Goal: Task Accomplishment & Management: Manage account settings

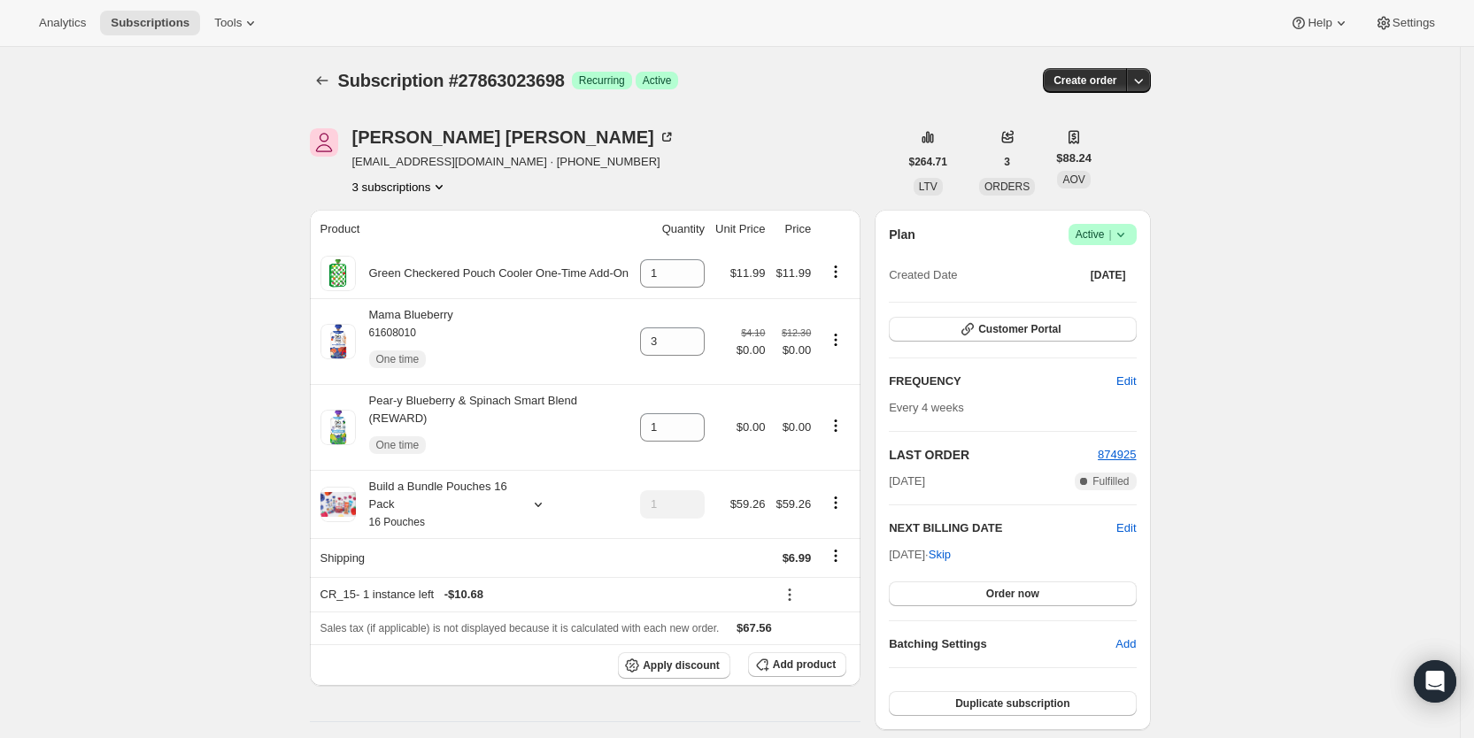
scroll to position [386, 0]
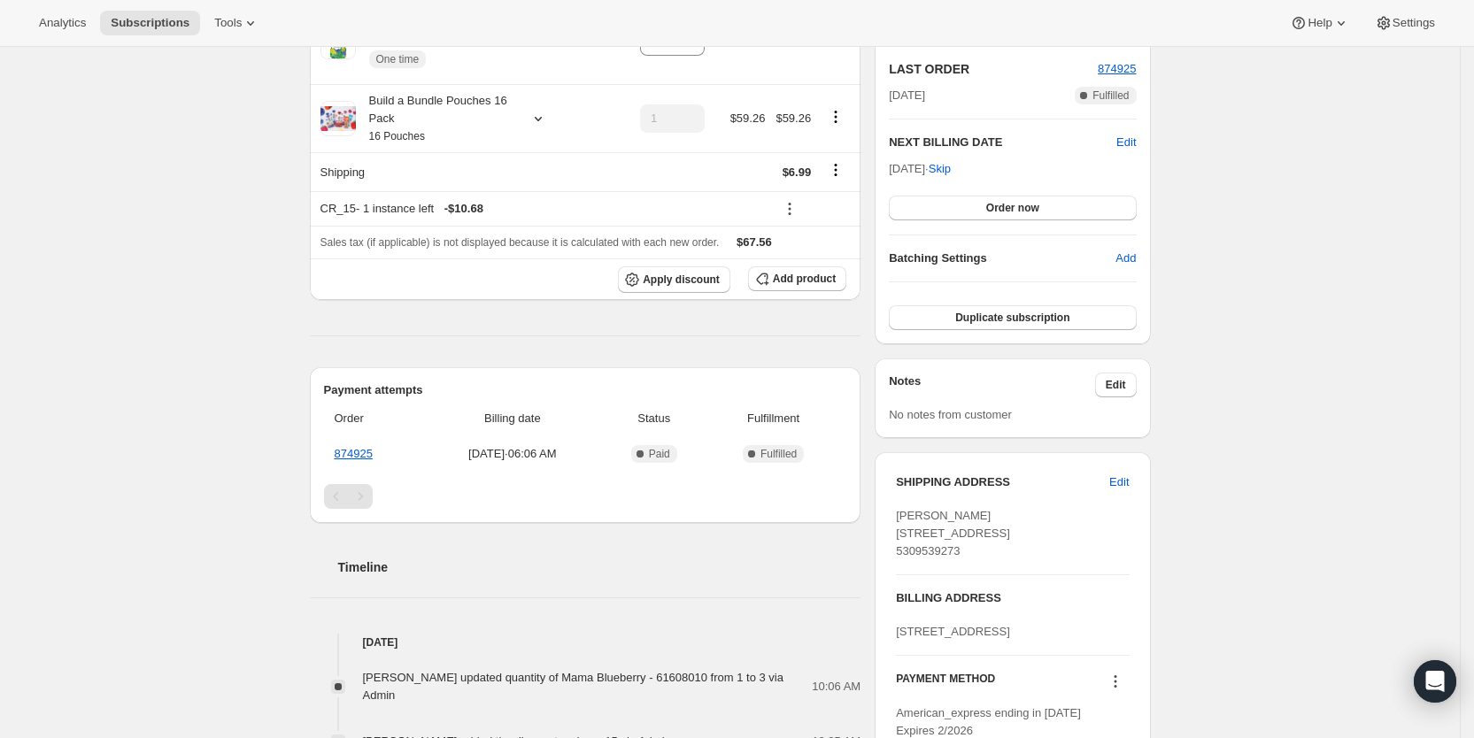
click at [146, 26] on span "Subscriptions" at bounding box center [150, 23] width 79 height 14
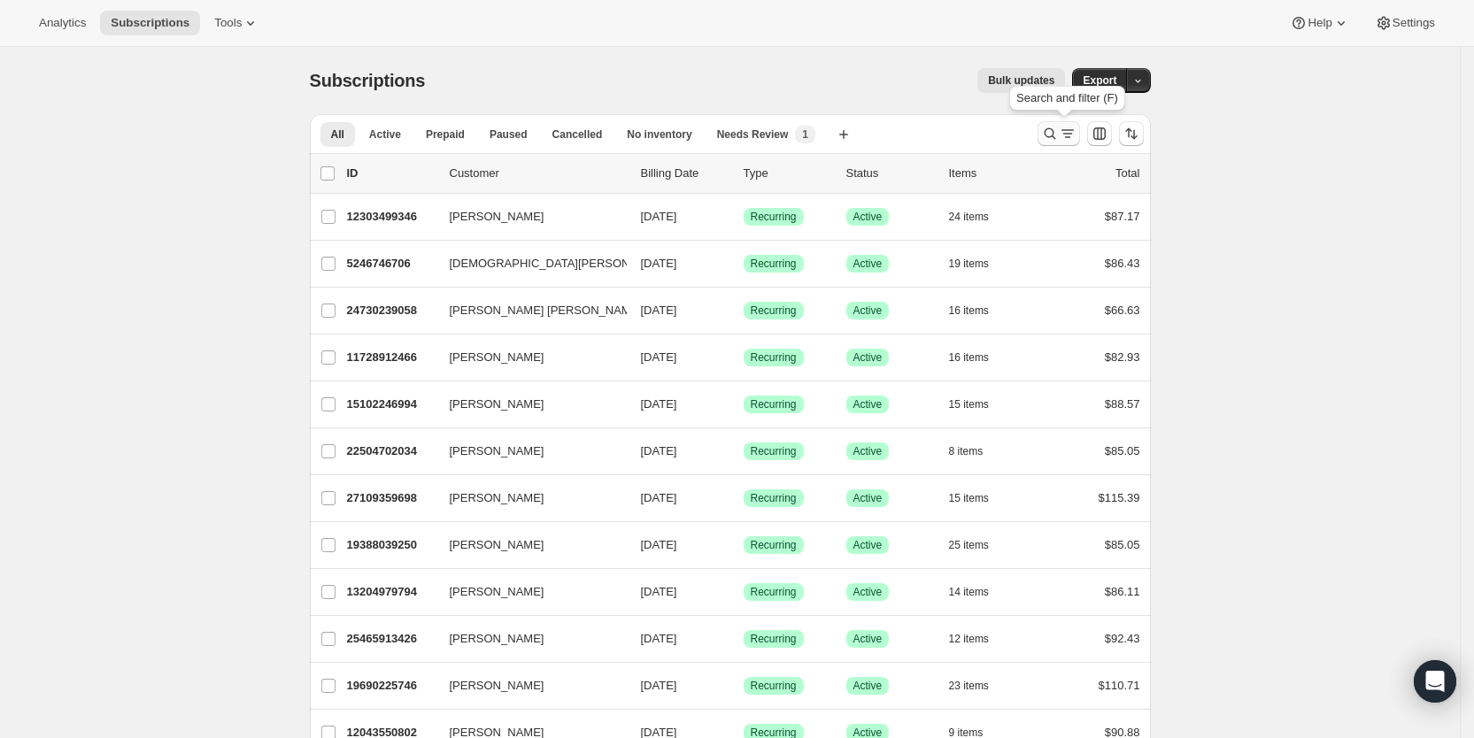
click at [1075, 133] on icon "Search and filter results" at bounding box center [1067, 134] width 18 height 18
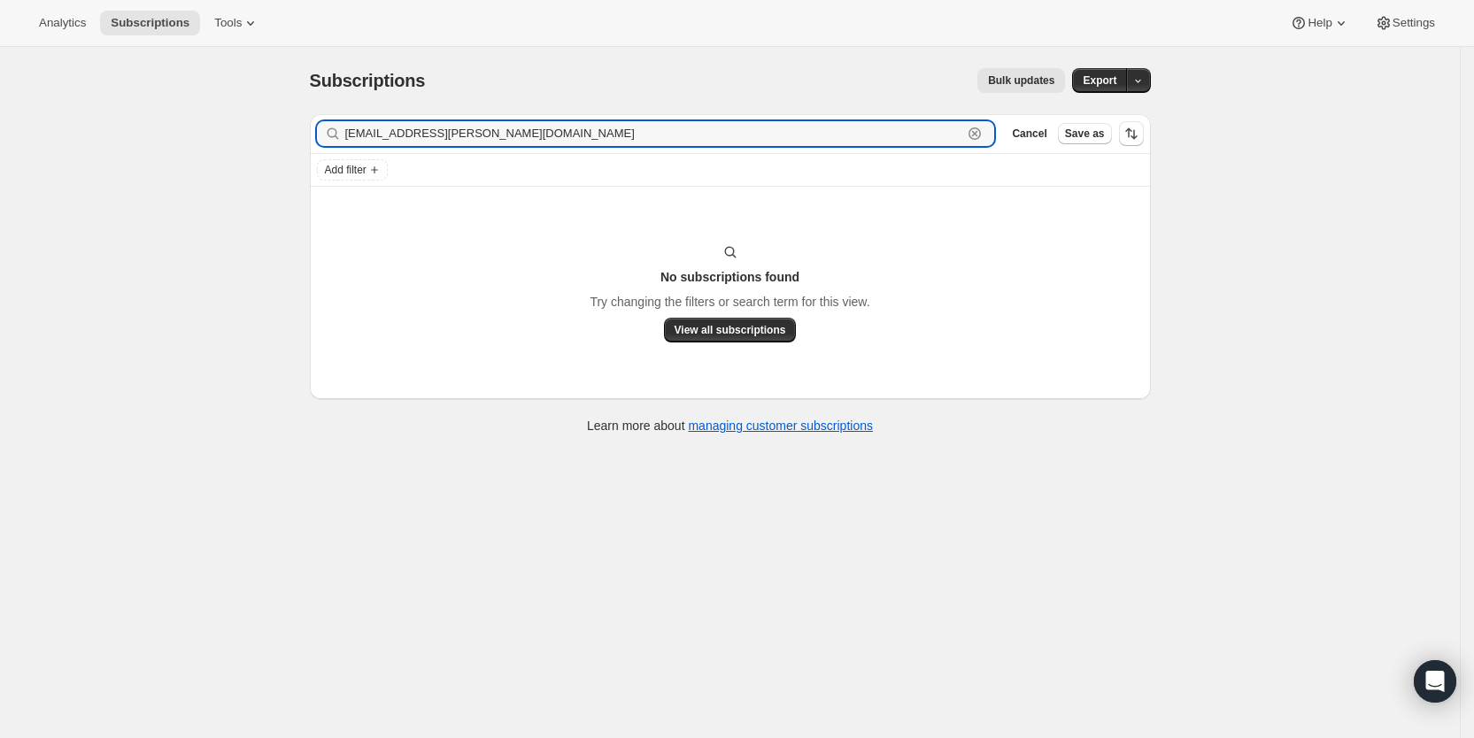
drag, startPoint x: 489, startPoint y: 129, endPoint x: 344, endPoint y: 132, distance: 145.2
click at [344, 132] on div "[EMAIL_ADDRESS][PERSON_NAME][DOMAIN_NAME] Clear" at bounding box center [656, 133] width 678 height 25
paste input "[PERSON_NAME]"
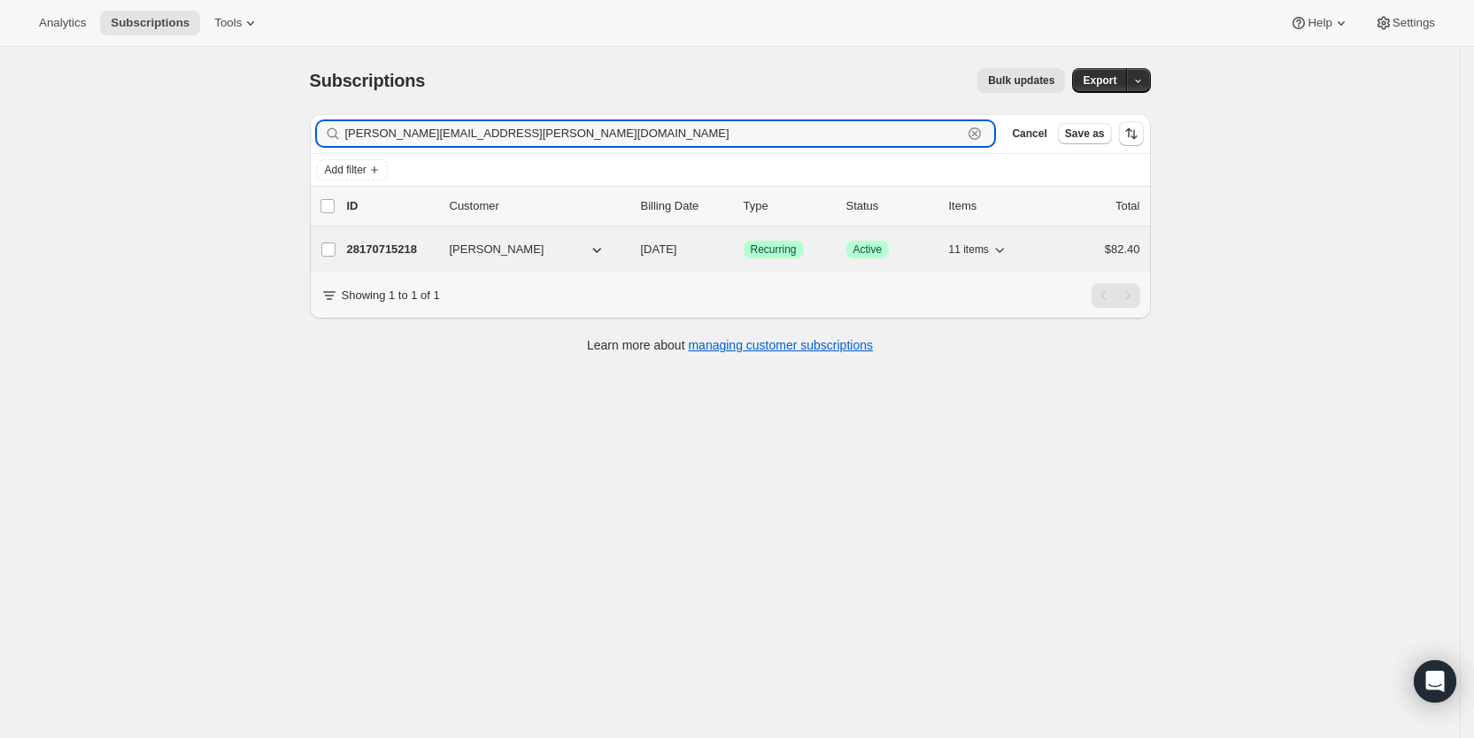
type input "[PERSON_NAME][EMAIL_ADDRESS][PERSON_NAME][DOMAIN_NAME]"
click at [675, 254] on span "[DATE]" at bounding box center [659, 248] width 36 height 13
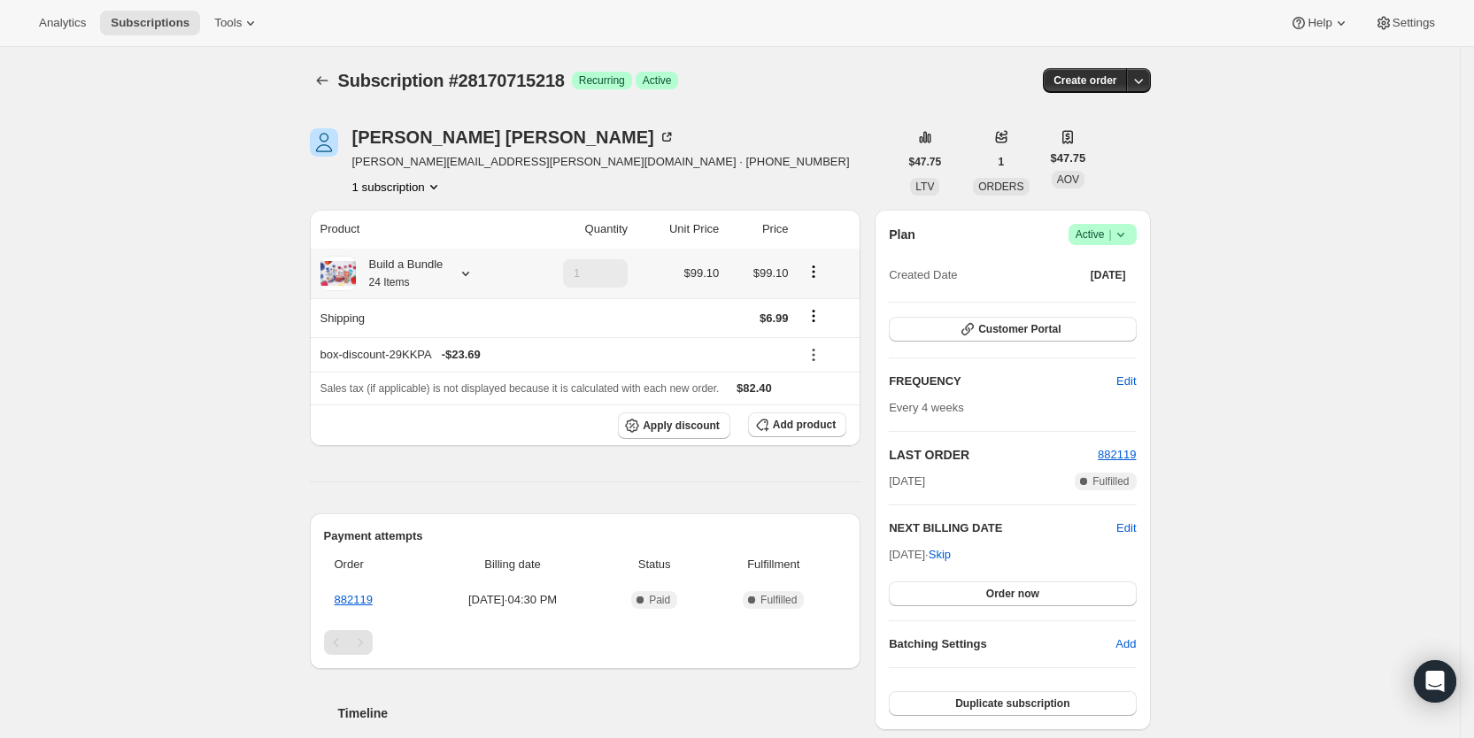
click at [474, 278] on icon at bounding box center [466, 274] width 18 height 18
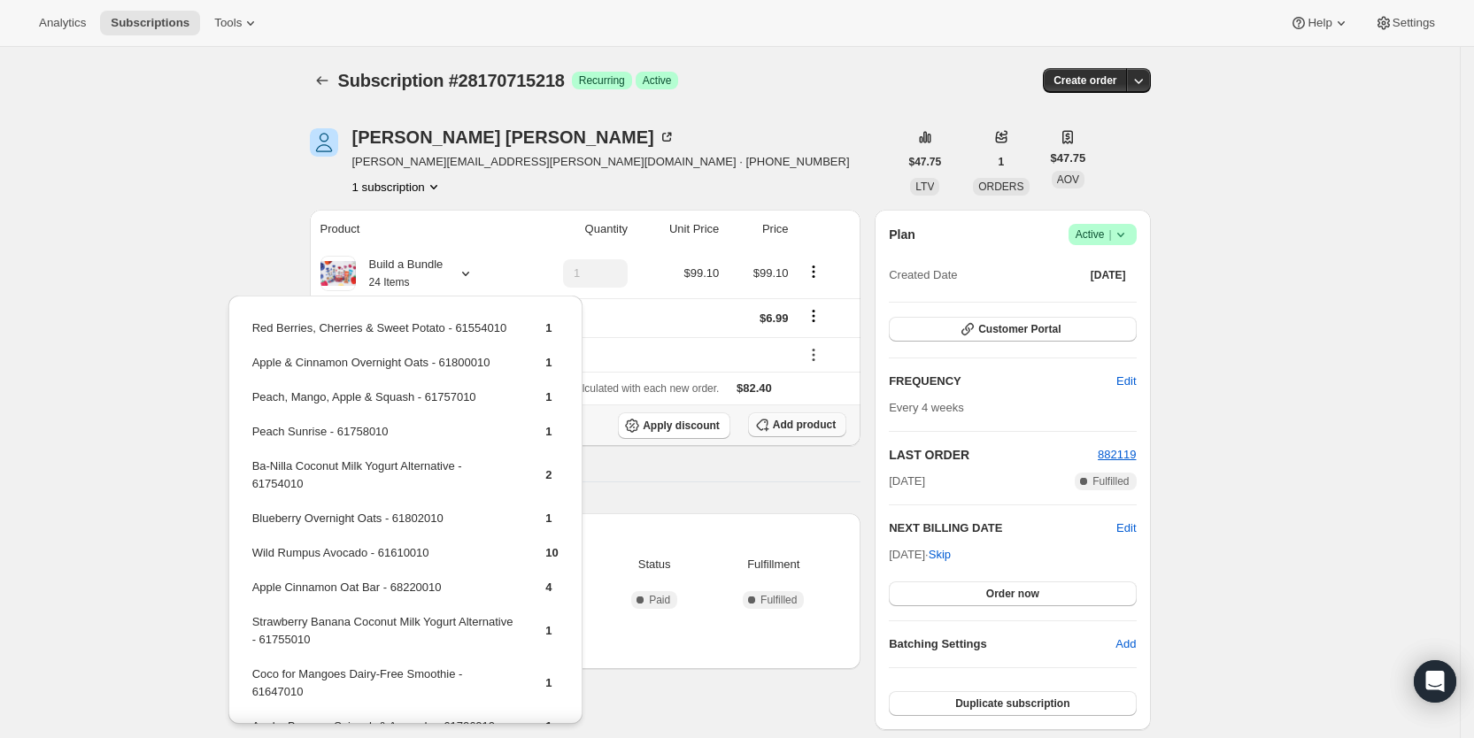
click at [799, 423] on span "Add product" at bounding box center [804, 425] width 63 height 14
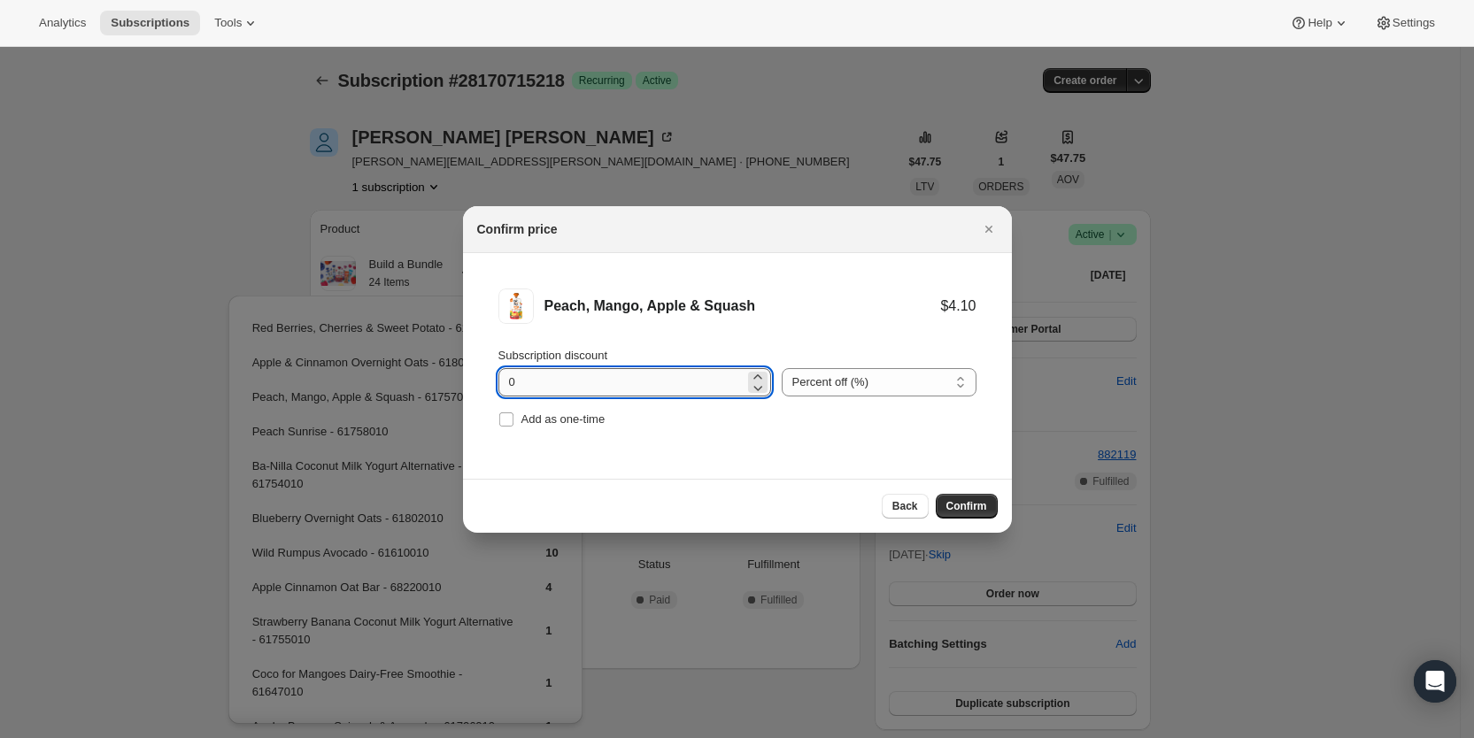
click at [507, 378] on input "0" at bounding box center [621, 382] width 246 height 28
drag, startPoint x: 507, startPoint y: 378, endPoint x: 527, endPoint y: 382, distance: 20.8
click at [527, 382] on input "0" at bounding box center [621, 382] width 246 height 28
type input "100"
click at [512, 418] on input "Add as one-time" at bounding box center [506, 419] width 14 height 14
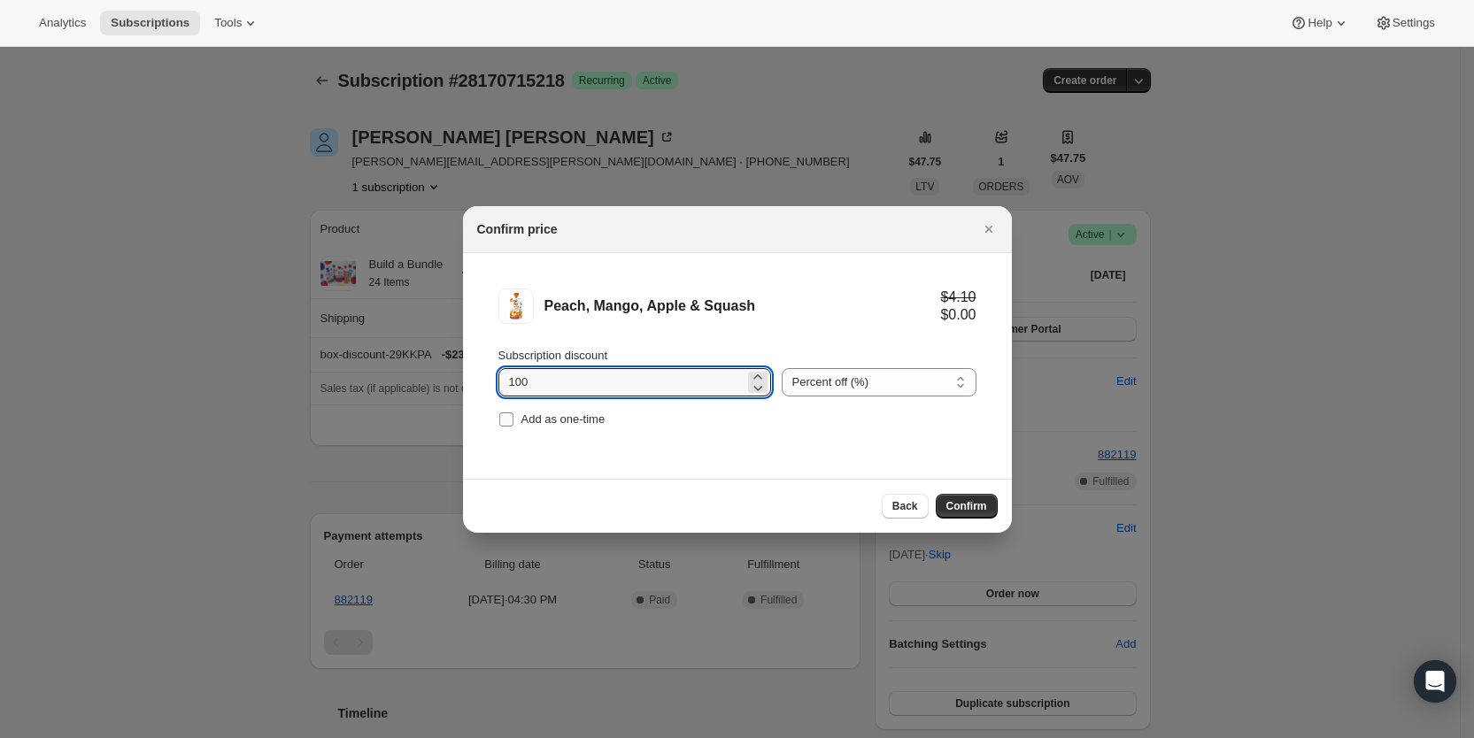
checkbox input "true"
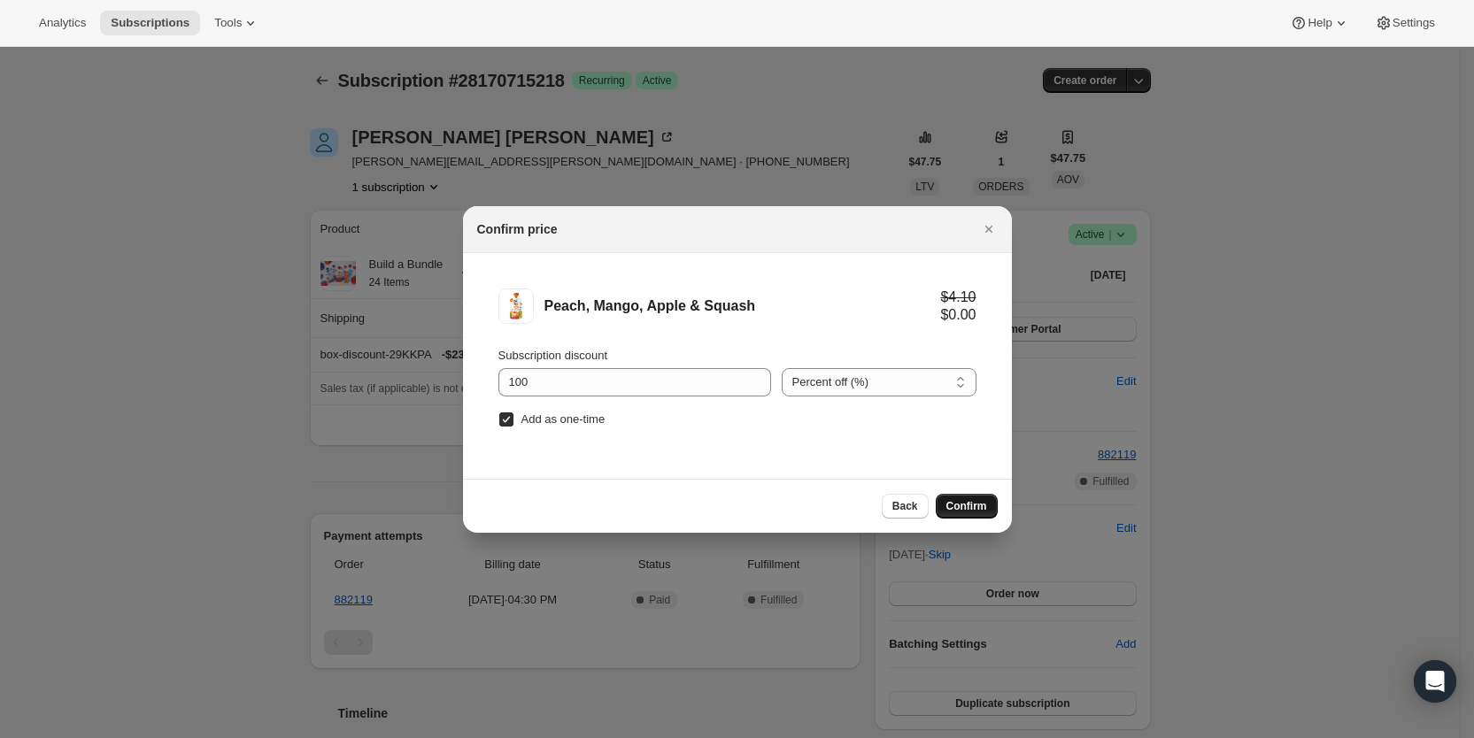
click at [984, 509] on span "Confirm" at bounding box center [966, 506] width 41 height 14
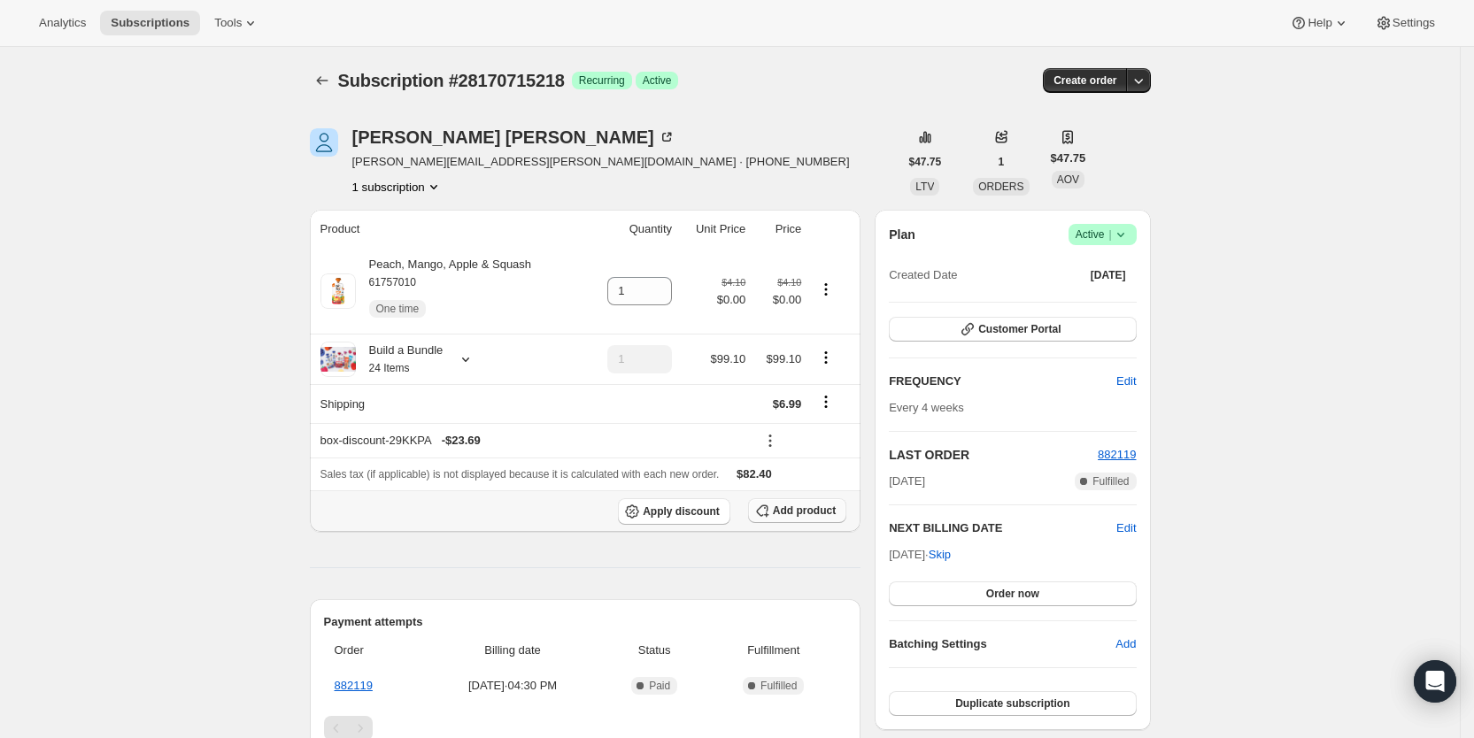
click at [843, 512] on button "Add product" at bounding box center [797, 510] width 98 height 25
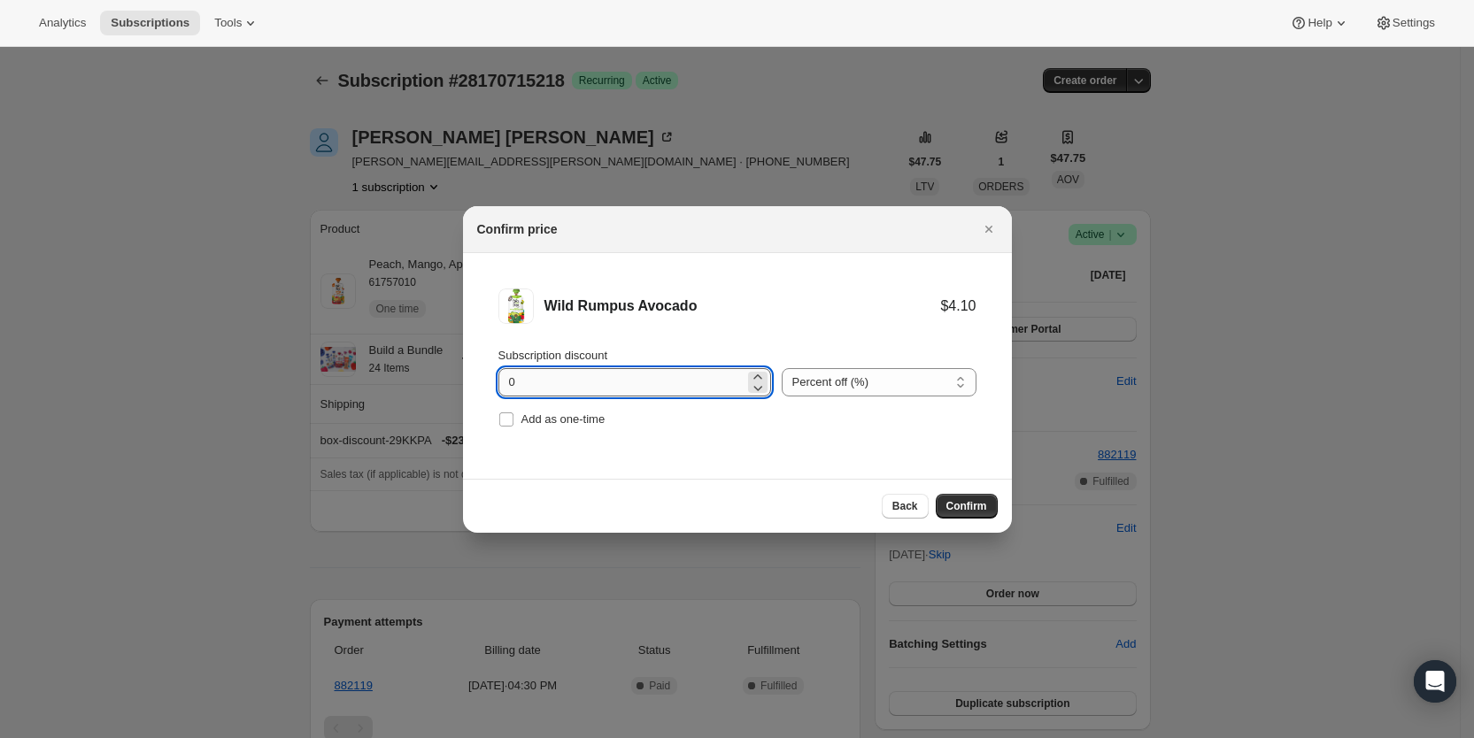
drag, startPoint x: 504, startPoint y: 393, endPoint x: 517, endPoint y: 392, distance: 12.4
click at [517, 392] on input "0" at bounding box center [621, 382] width 246 height 28
type input "100"
click at [508, 421] on input "Add as one-time" at bounding box center [506, 419] width 14 height 14
checkbox input "true"
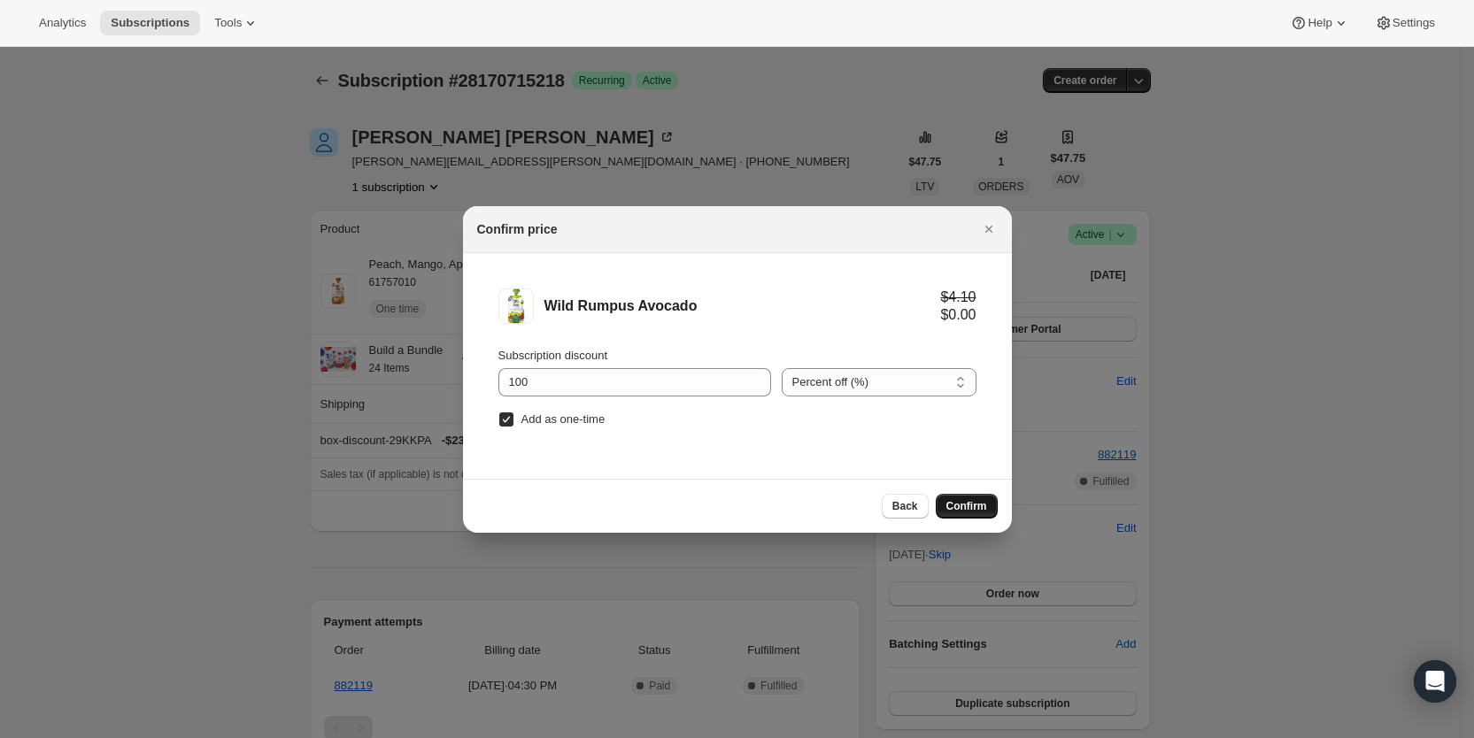
click at [960, 507] on span "Confirm" at bounding box center [966, 506] width 41 height 14
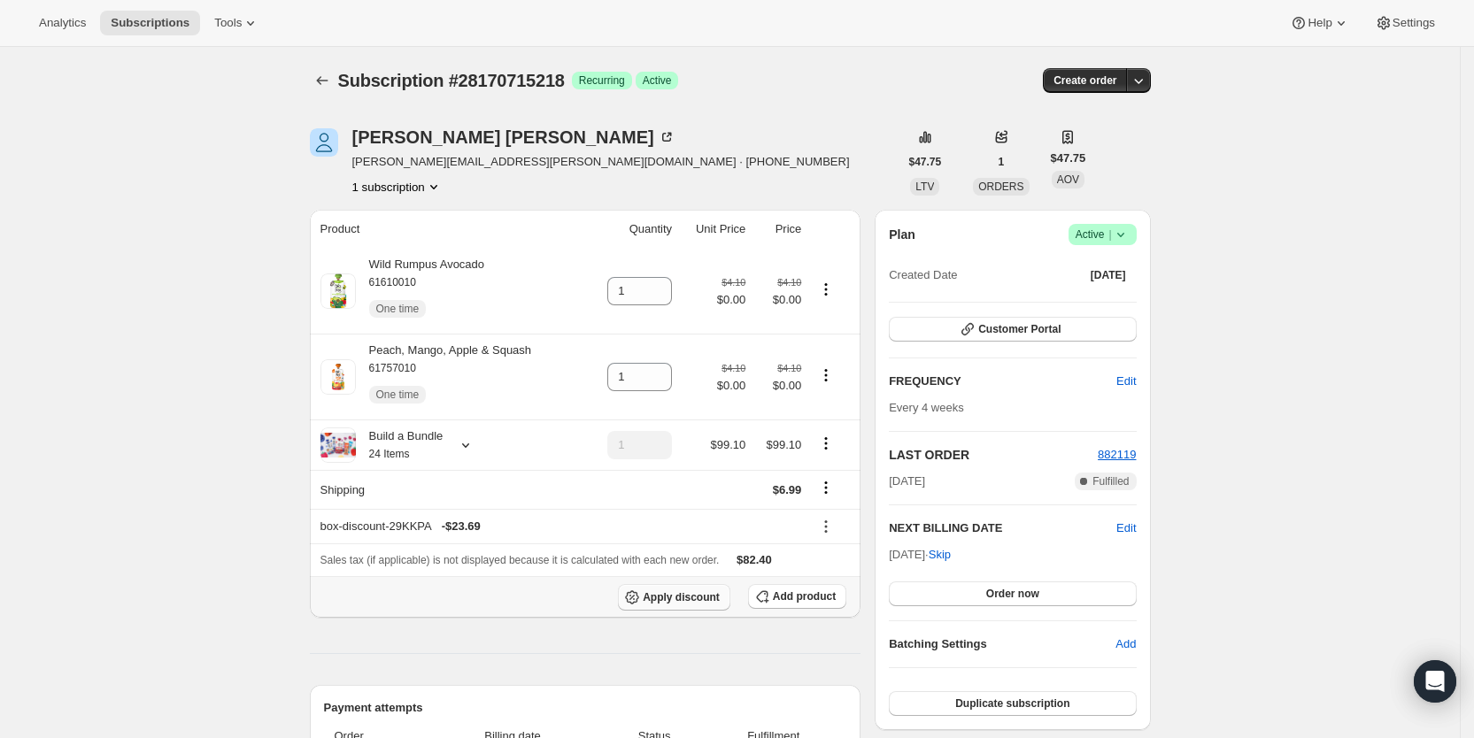
click at [687, 599] on span "Apply discount" at bounding box center [681, 597] width 77 height 14
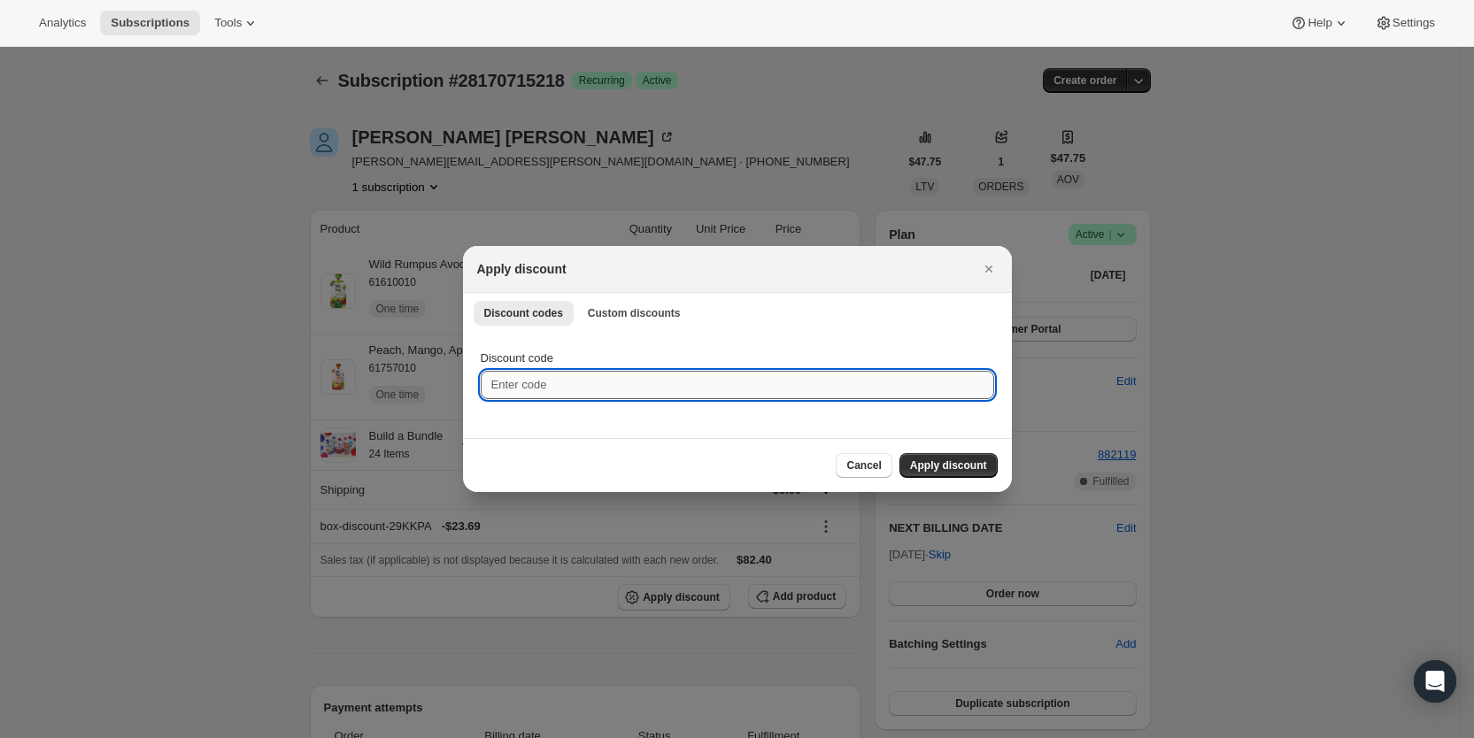
click at [563, 389] on input "Discount code" at bounding box center [737, 385] width 513 height 28
type input "cr_20"
click at [949, 464] on span "Apply discount" at bounding box center [948, 465] width 77 height 14
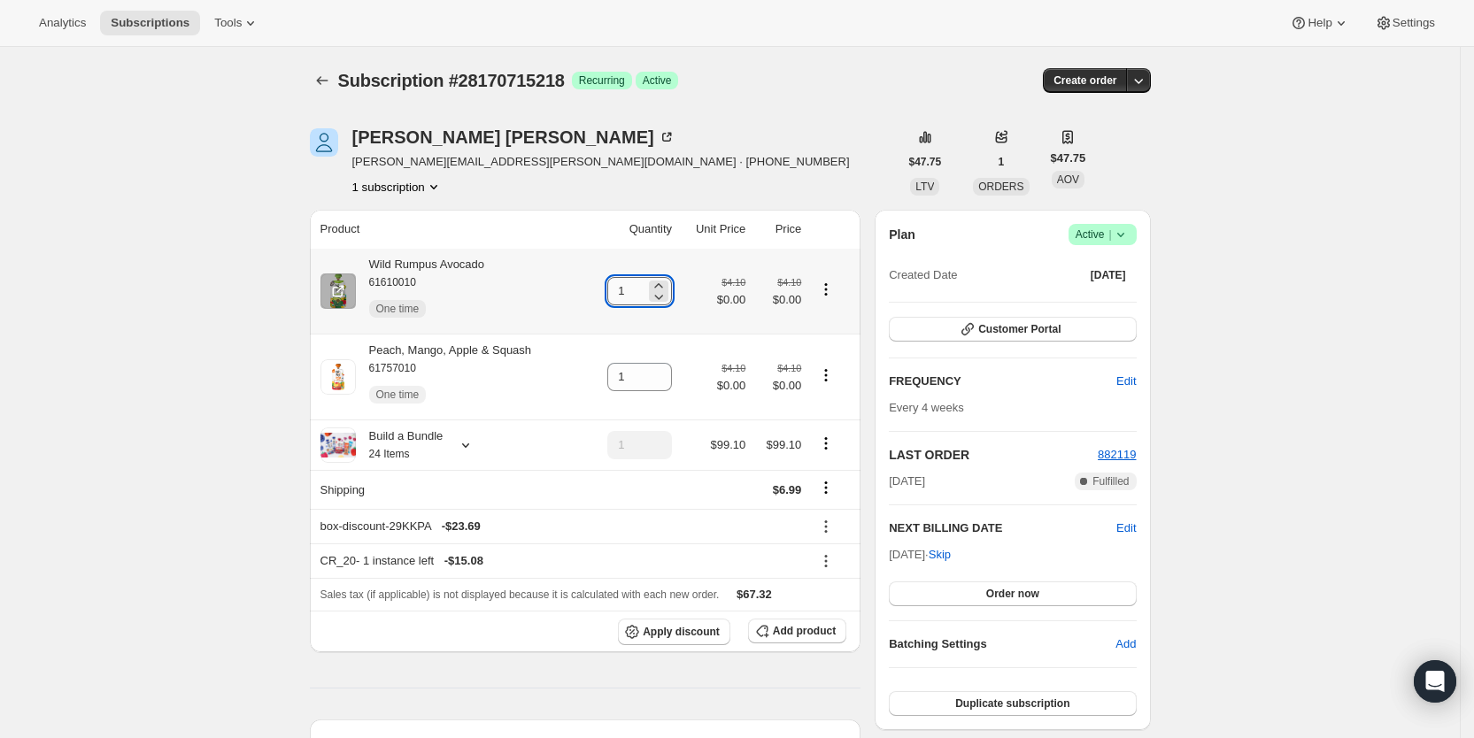
drag, startPoint x: 627, startPoint y: 295, endPoint x: 640, endPoint y: 294, distance: 12.4
click at [640, 294] on input "1" at bounding box center [626, 291] width 38 height 28
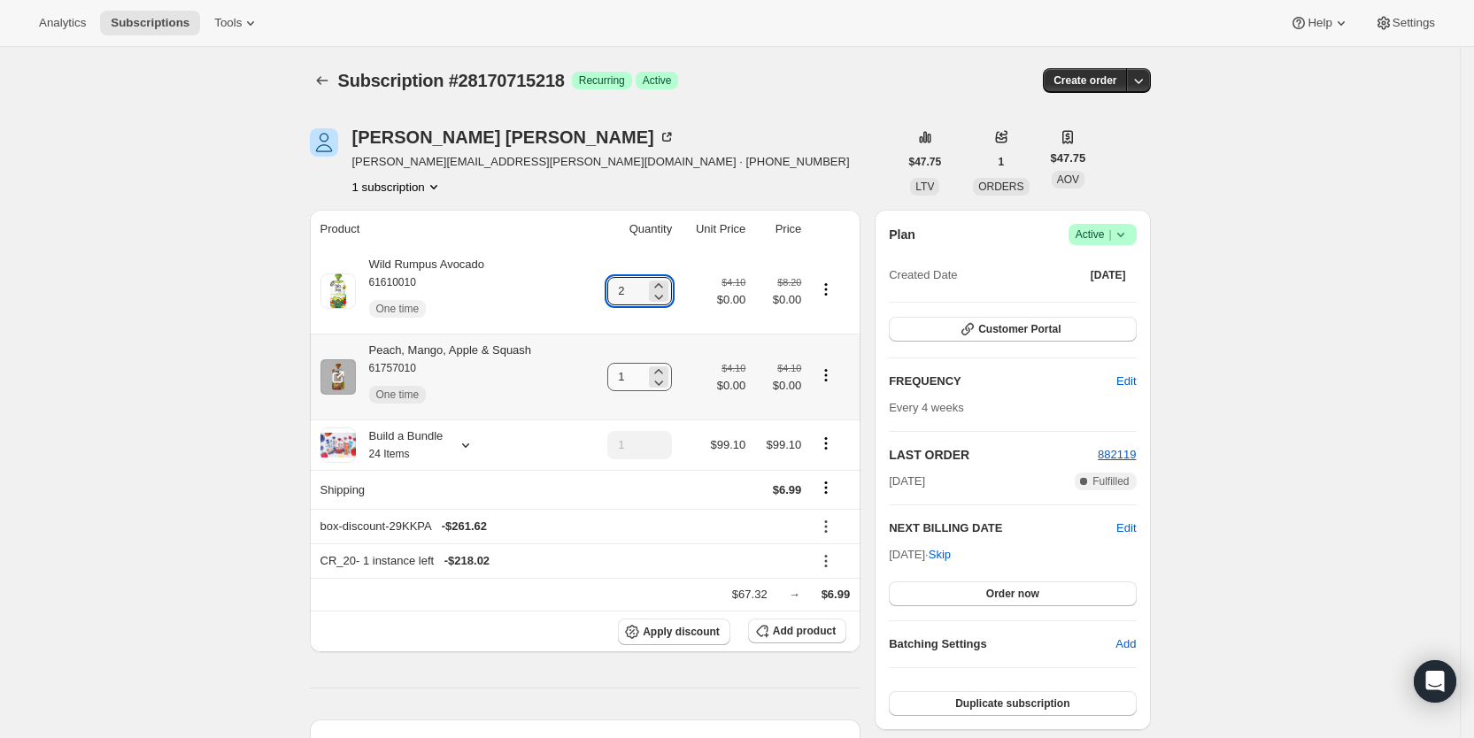
type input "2"
drag, startPoint x: 627, startPoint y: 379, endPoint x: 665, endPoint y: 379, distance: 37.2
click at [665, 379] on div "1" at bounding box center [639, 377] width 65 height 28
type input "2"
click at [679, 166] on div "[PERSON_NAME] [PERSON_NAME][EMAIL_ADDRESS][PERSON_NAME][DOMAIN_NAME] · [PHONE_N…" at bounding box center [604, 161] width 589 height 67
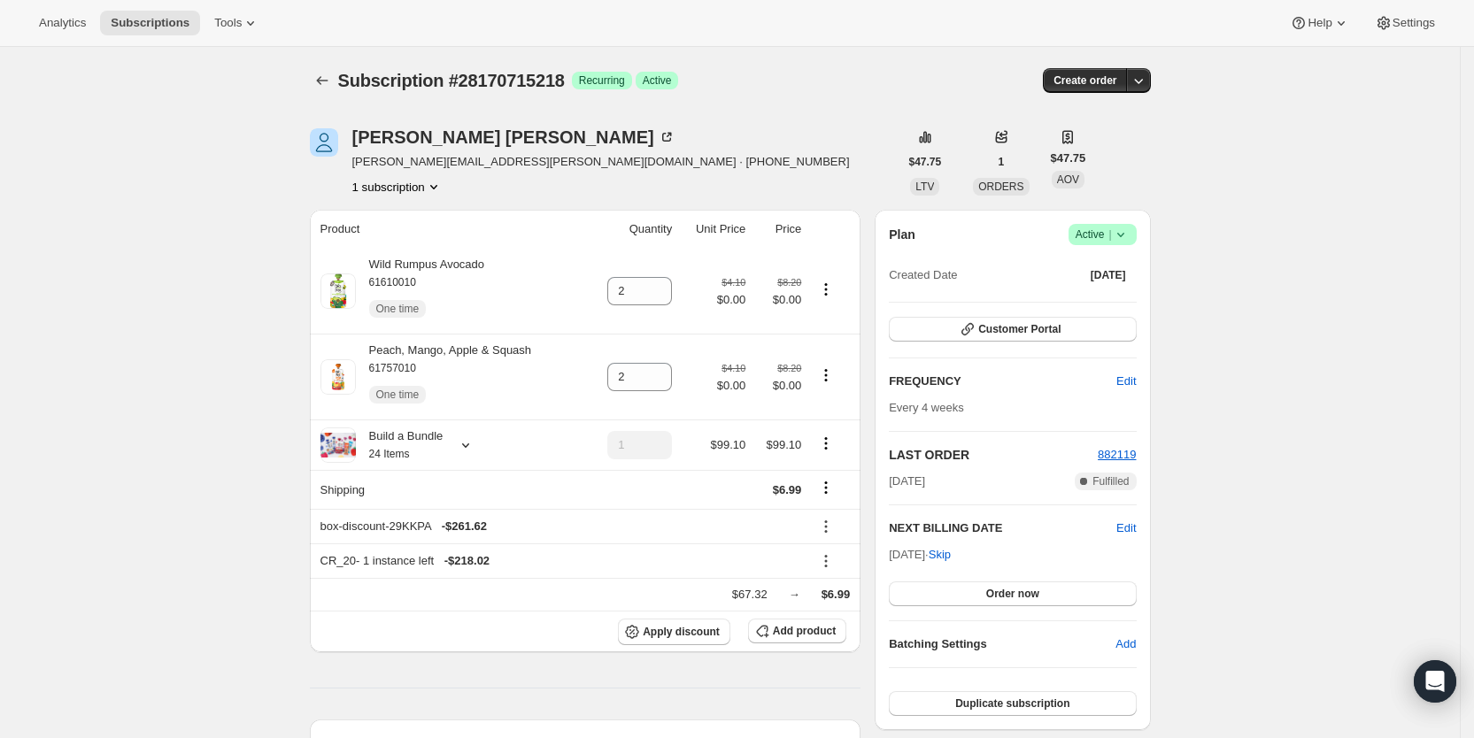
drag, startPoint x: 796, startPoint y: 95, endPoint x: 846, endPoint y: 11, distance: 98.0
click at [802, 81] on div "Subscription #28170715218. This page is ready Subscription #28170715218 Success…" at bounding box center [730, 80] width 841 height 67
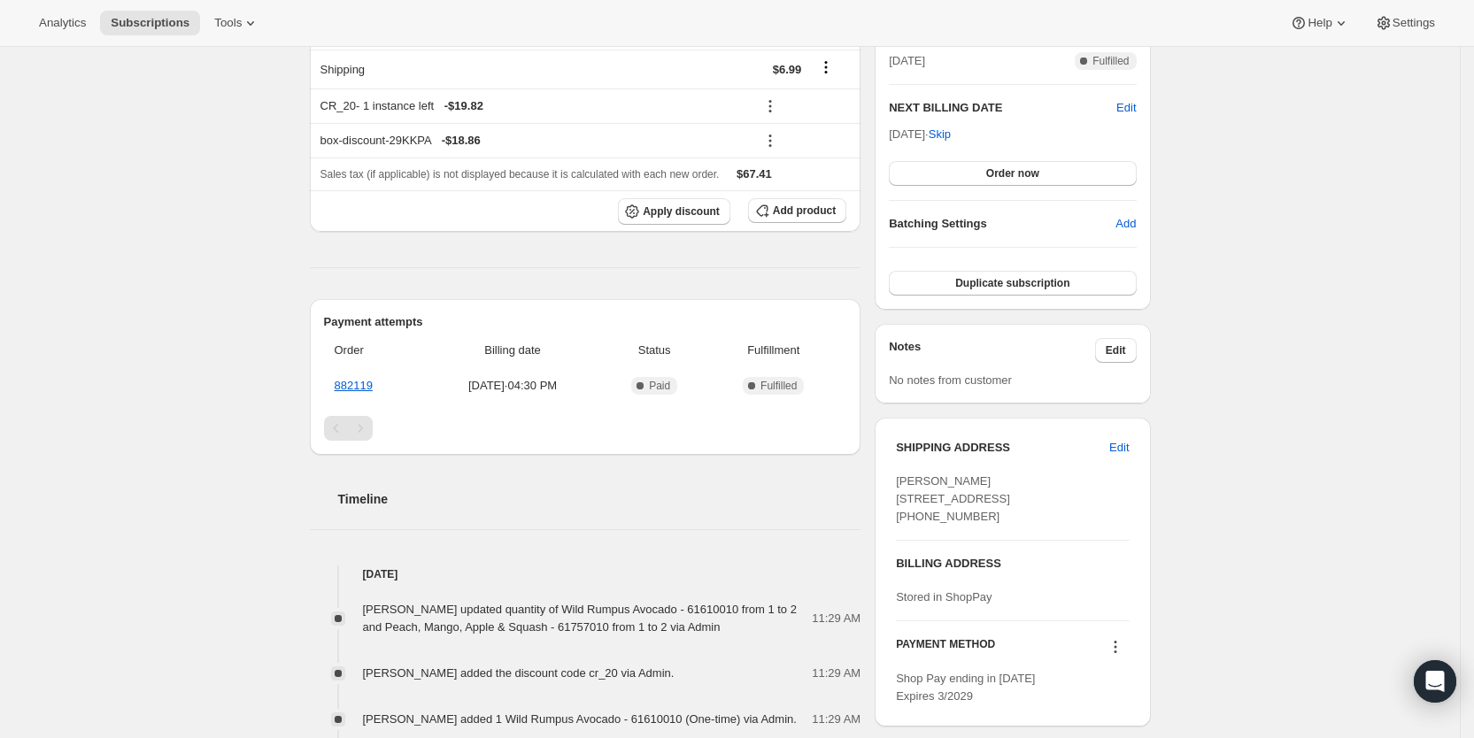
scroll to position [440, 0]
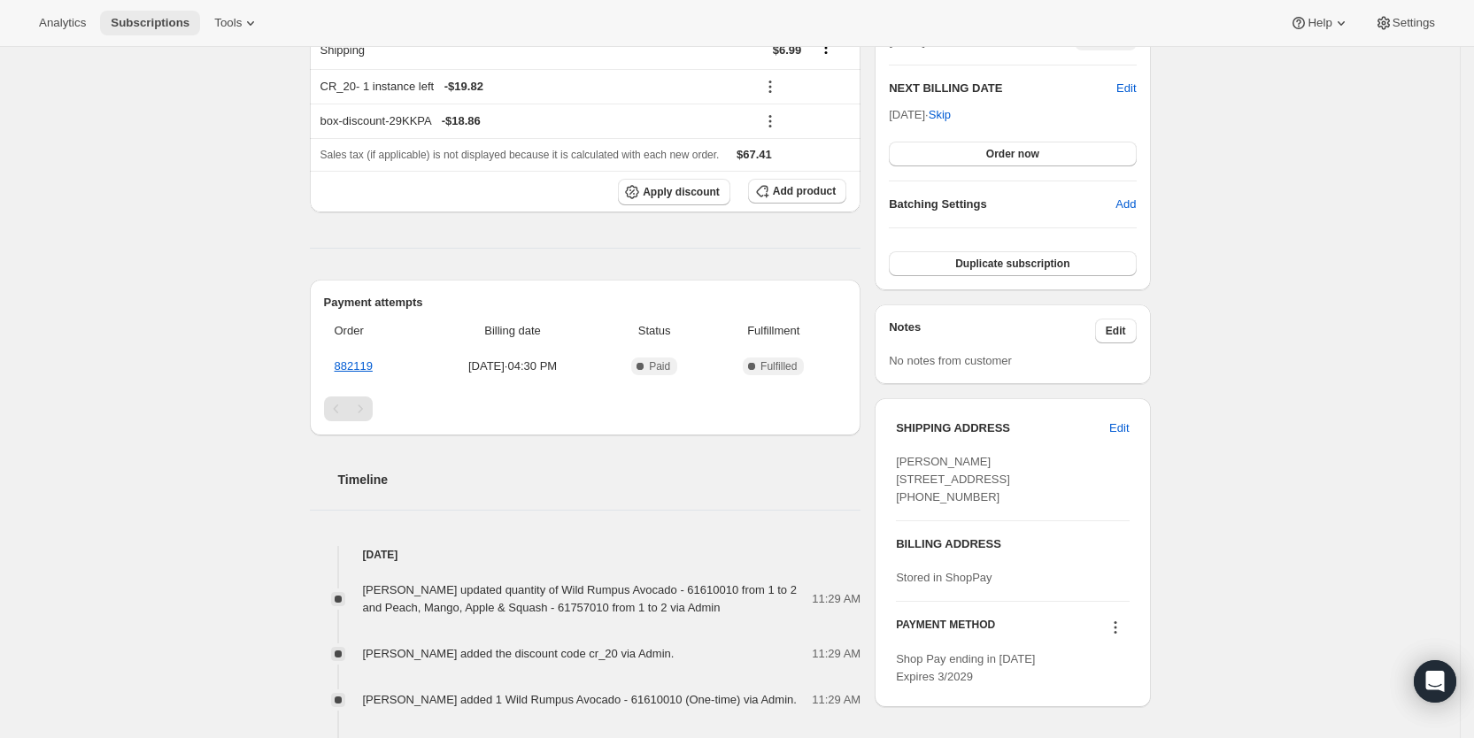
click at [128, 19] on span "Subscriptions" at bounding box center [150, 23] width 79 height 14
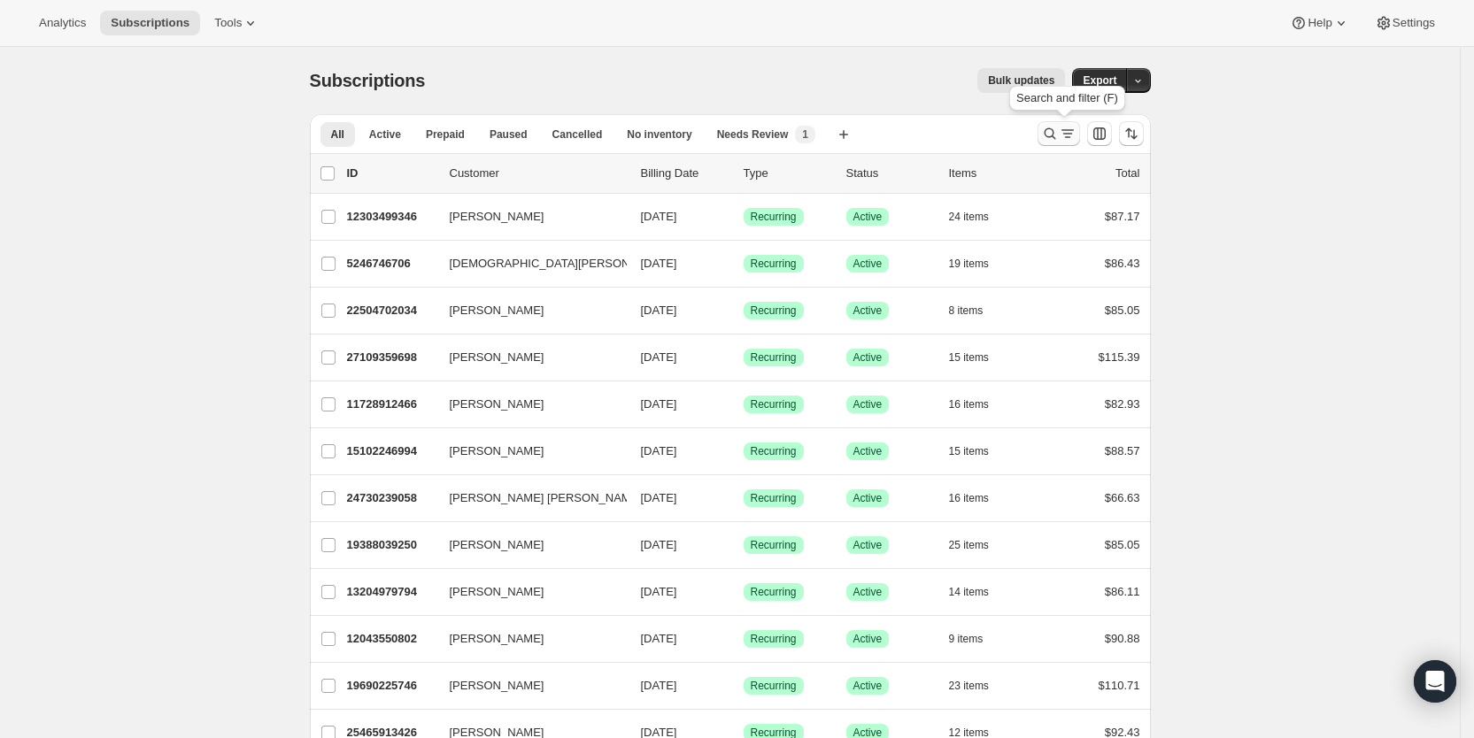
click at [1072, 135] on icon "Search and filter results" at bounding box center [1067, 134] width 18 height 18
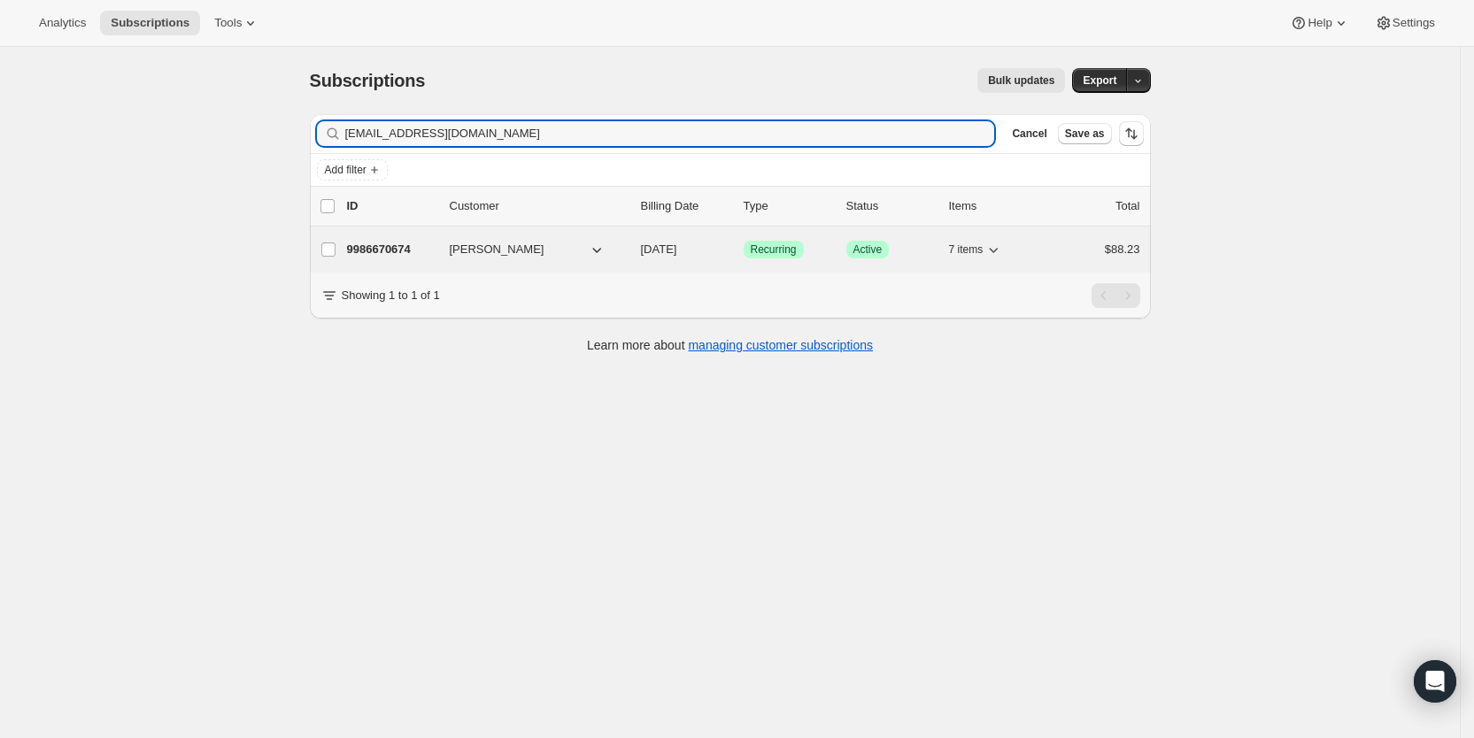
type input "[EMAIL_ADDRESS][DOMAIN_NAME]"
click at [677, 243] on span "[DATE]" at bounding box center [659, 248] width 36 height 13
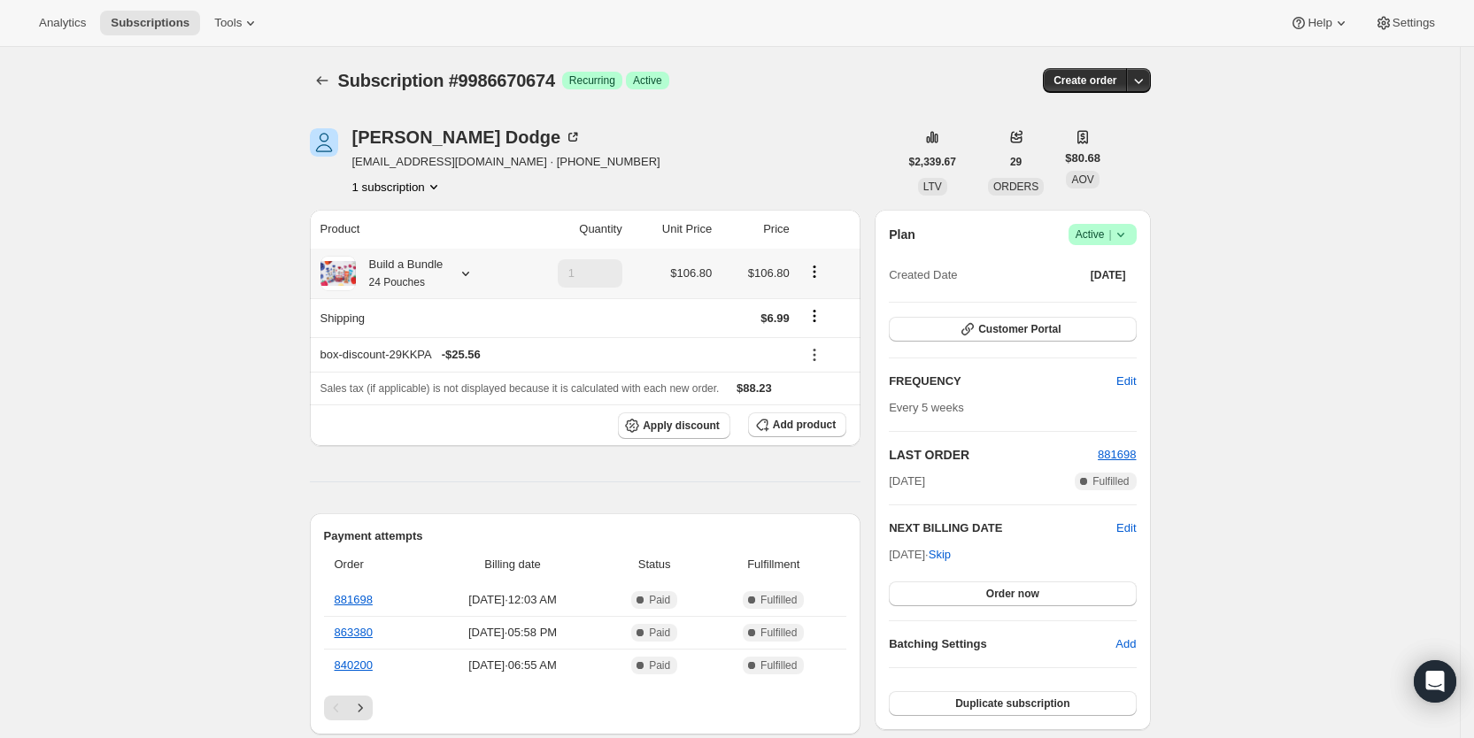
click at [474, 270] on icon at bounding box center [466, 274] width 18 height 18
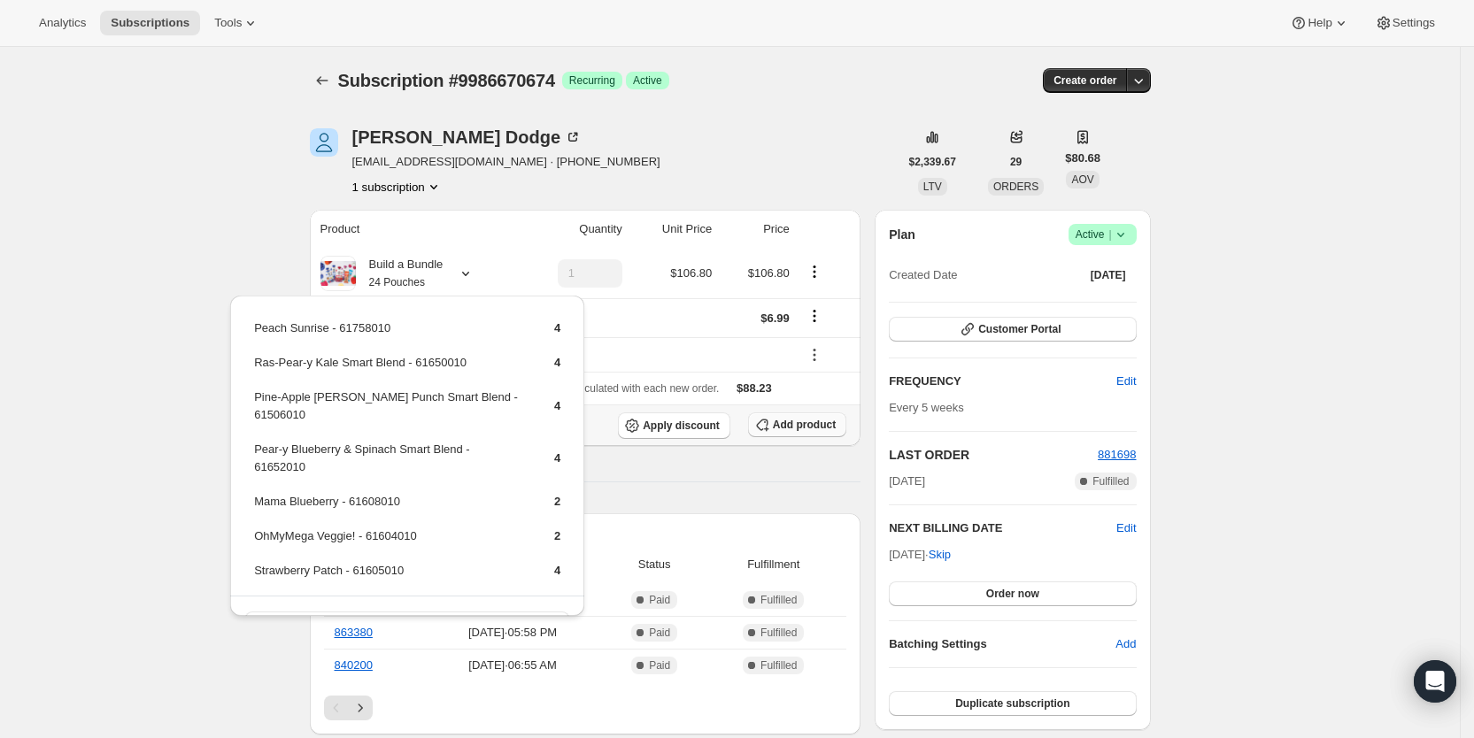
click at [835, 424] on span "Add product" at bounding box center [804, 425] width 63 height 14
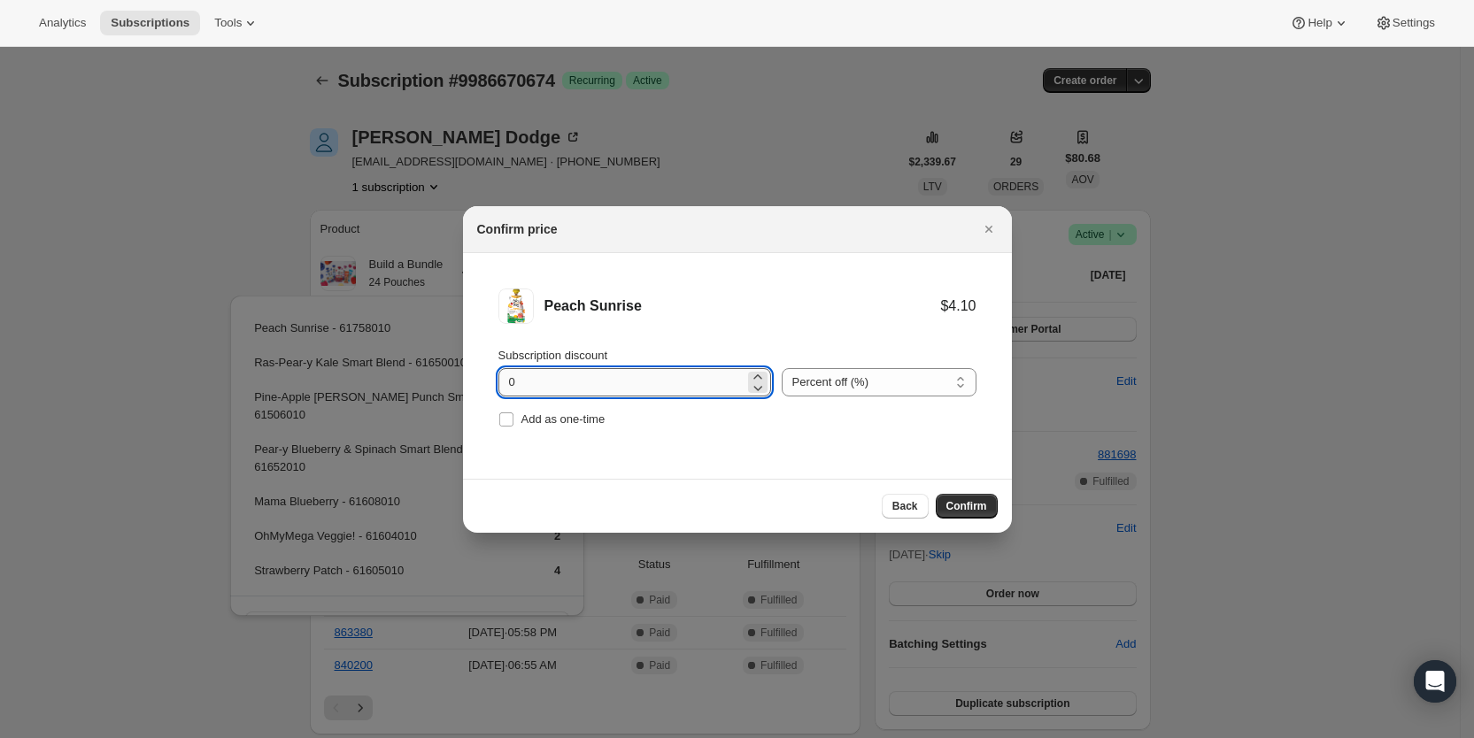
drag, startPoint x: 506, startPoint y: 390, endPoint x: 519, endPoint y: 388, distance: 12.7
click at [519, 388] on input "0" at bounding box center [621, 382] width 246 height 28
type input "100"
drag, startPoint x: 507, startPoint y: 418, endPoint x: 747, endPoint y: 445, distance: 241.4
click at [509, 418] on input "Add as one-time" at bounding box center [506, 419] width 14 height 14
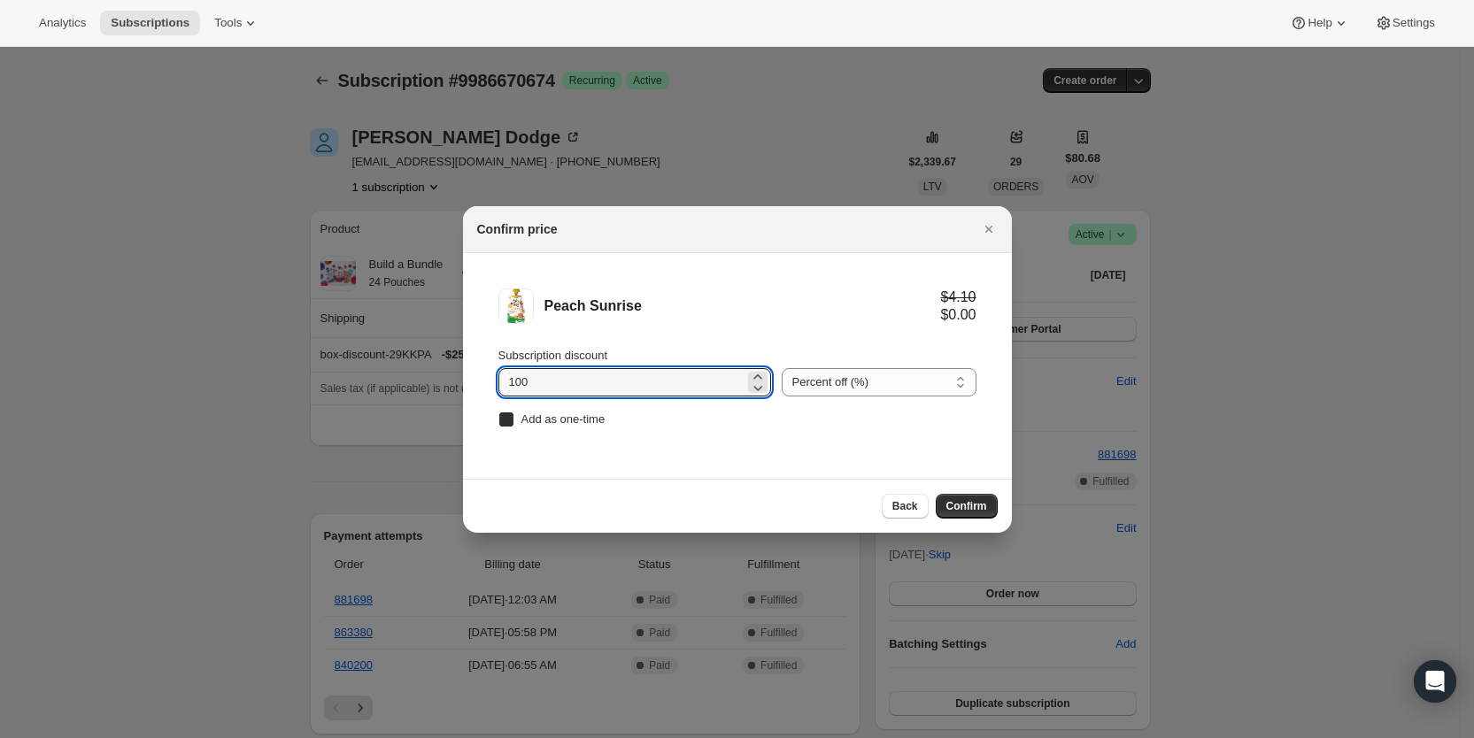
checkbox input "true"
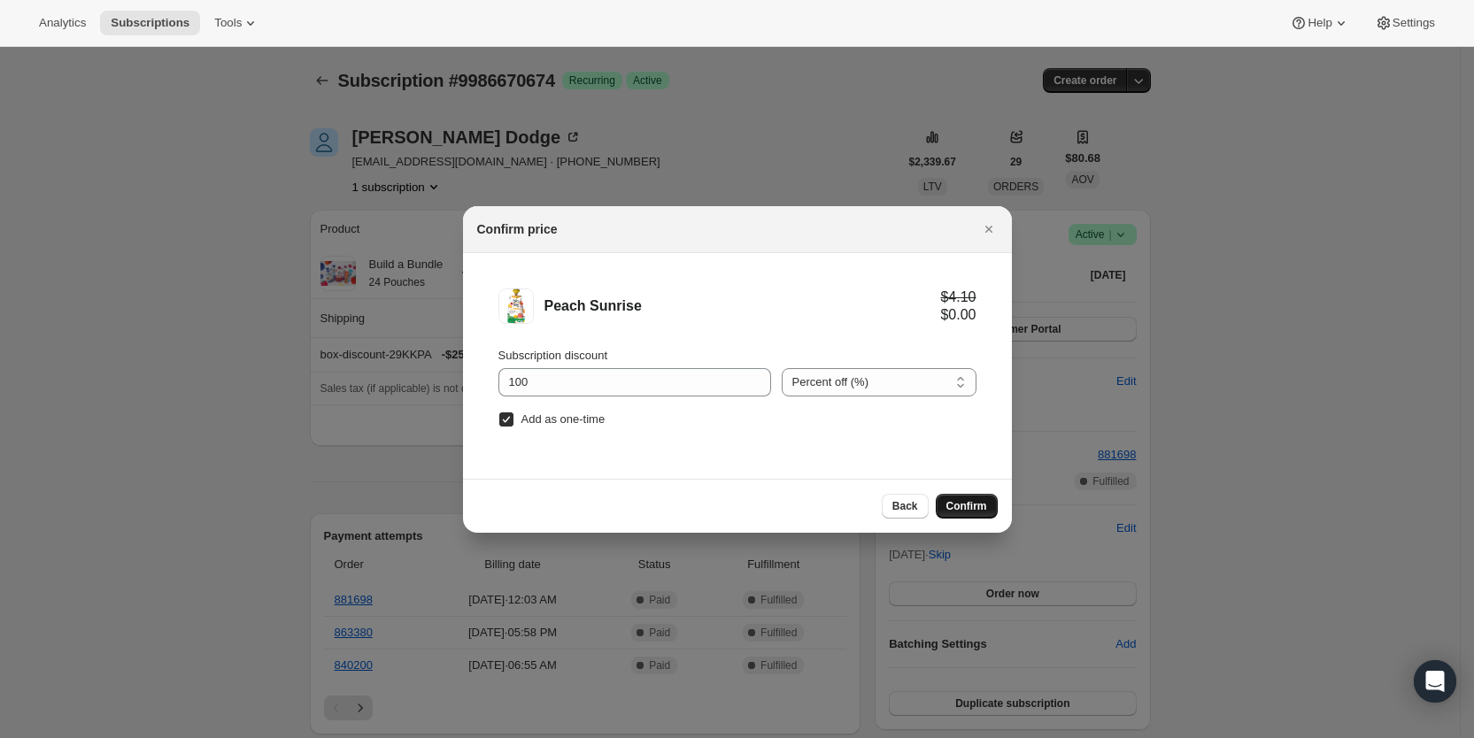
click at [972, 505] on span "Confirm" at bounding box center [966, 506] width 41 height 14
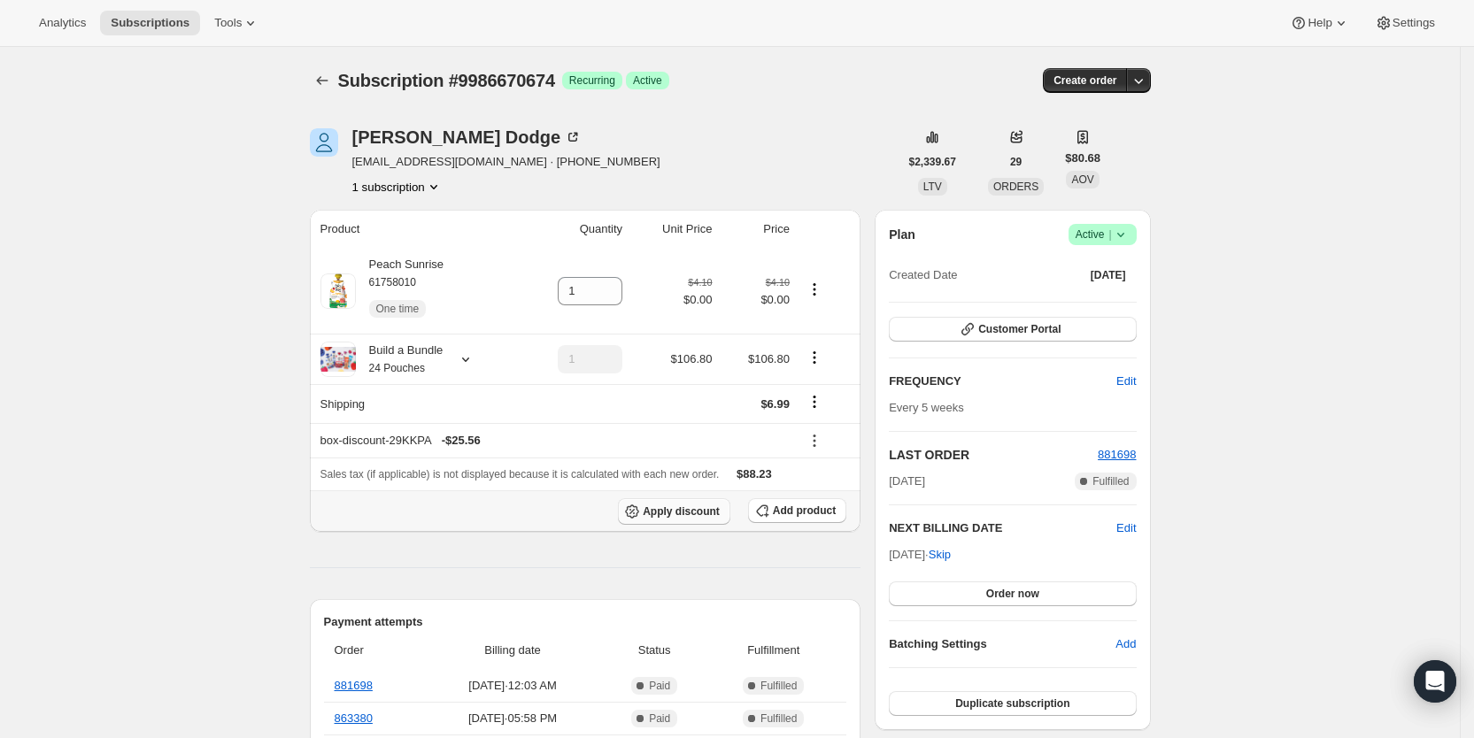
click at [698, 518] on button "Apply discount" at bounding box center [674, 511] width 112 height 27
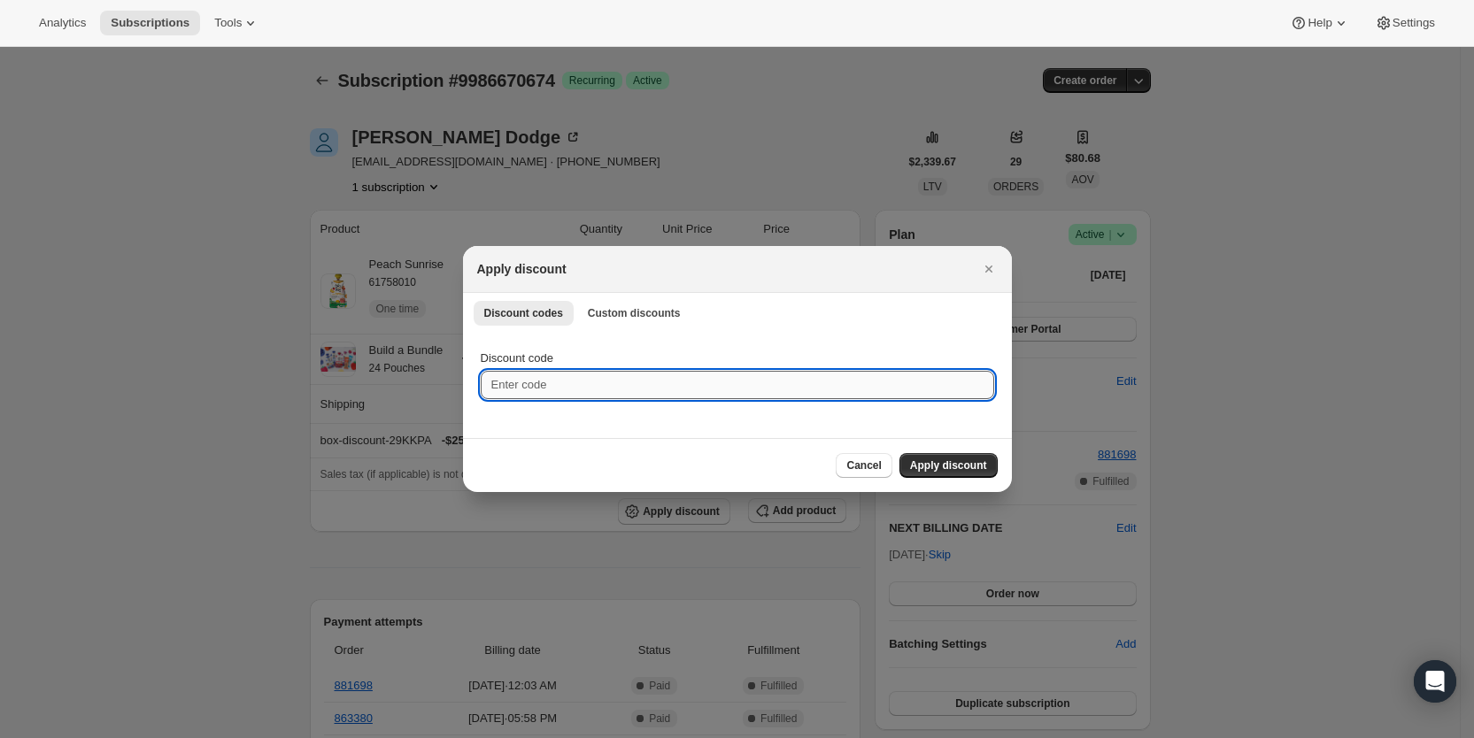
click at [587, 387] on input "Discount code" at bounding box center [737, 385] width 513 height 28
type input "cr_15"
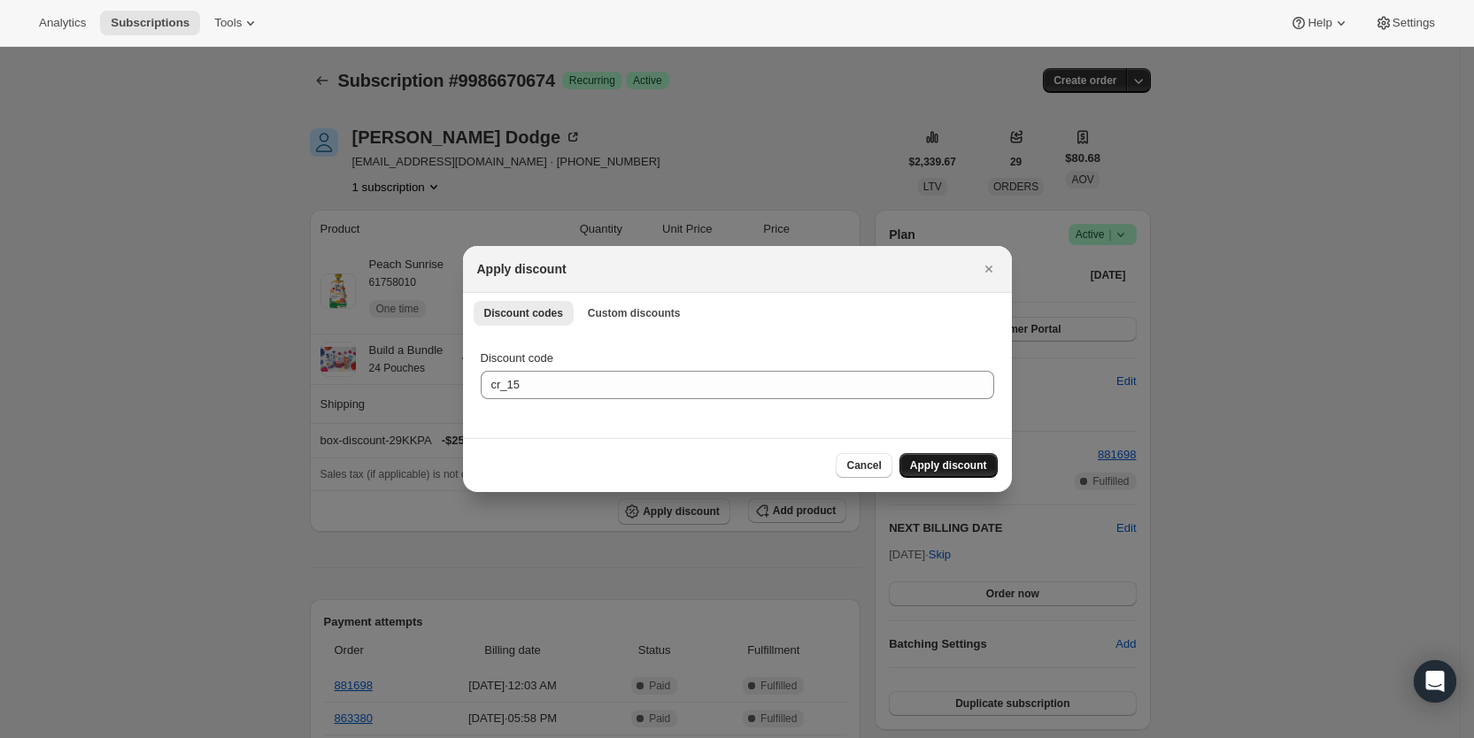
click at [933, 466] on span "Apply discount" at bounding box center [948, 465] width 77 height 14
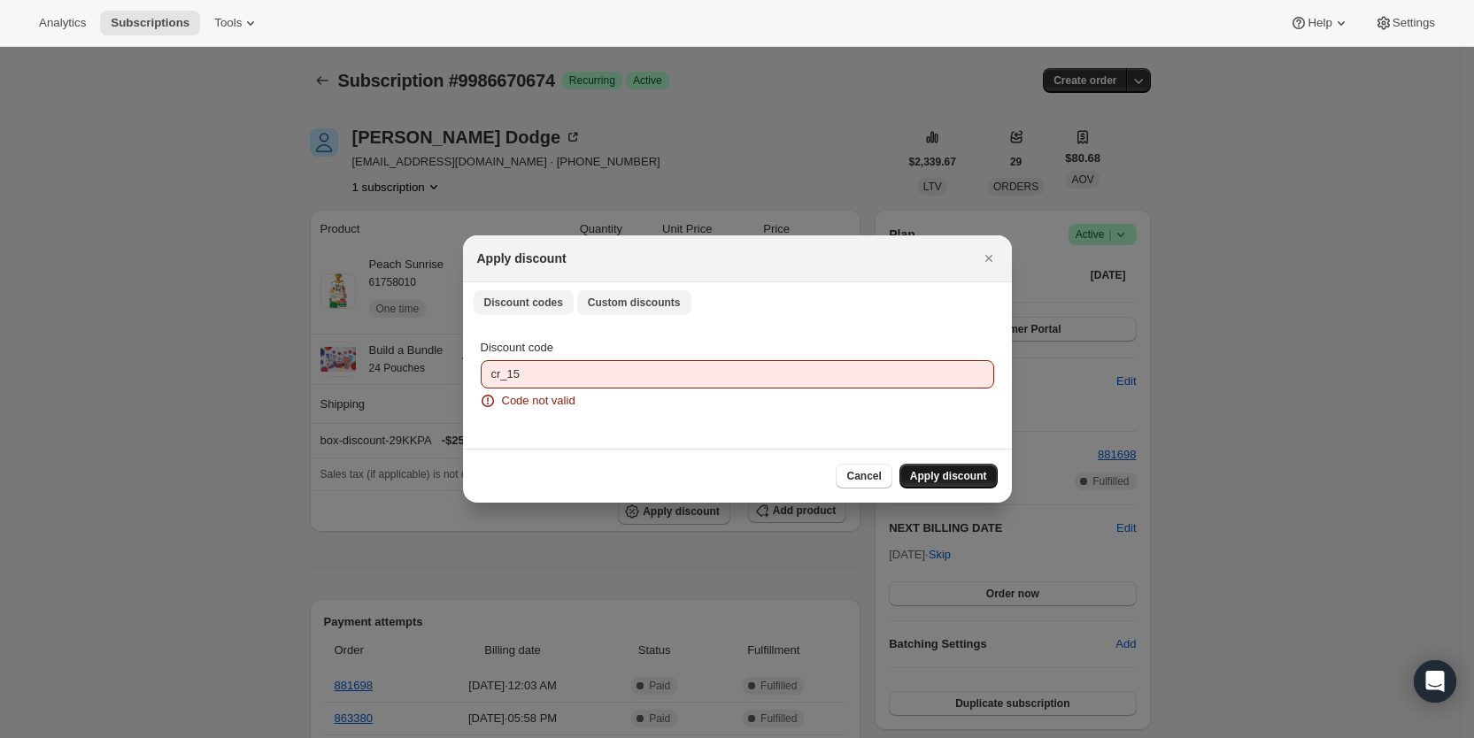
click at [650, 304] on span "Custom discounts" at bounding box center [634, 303] width 93 height 14
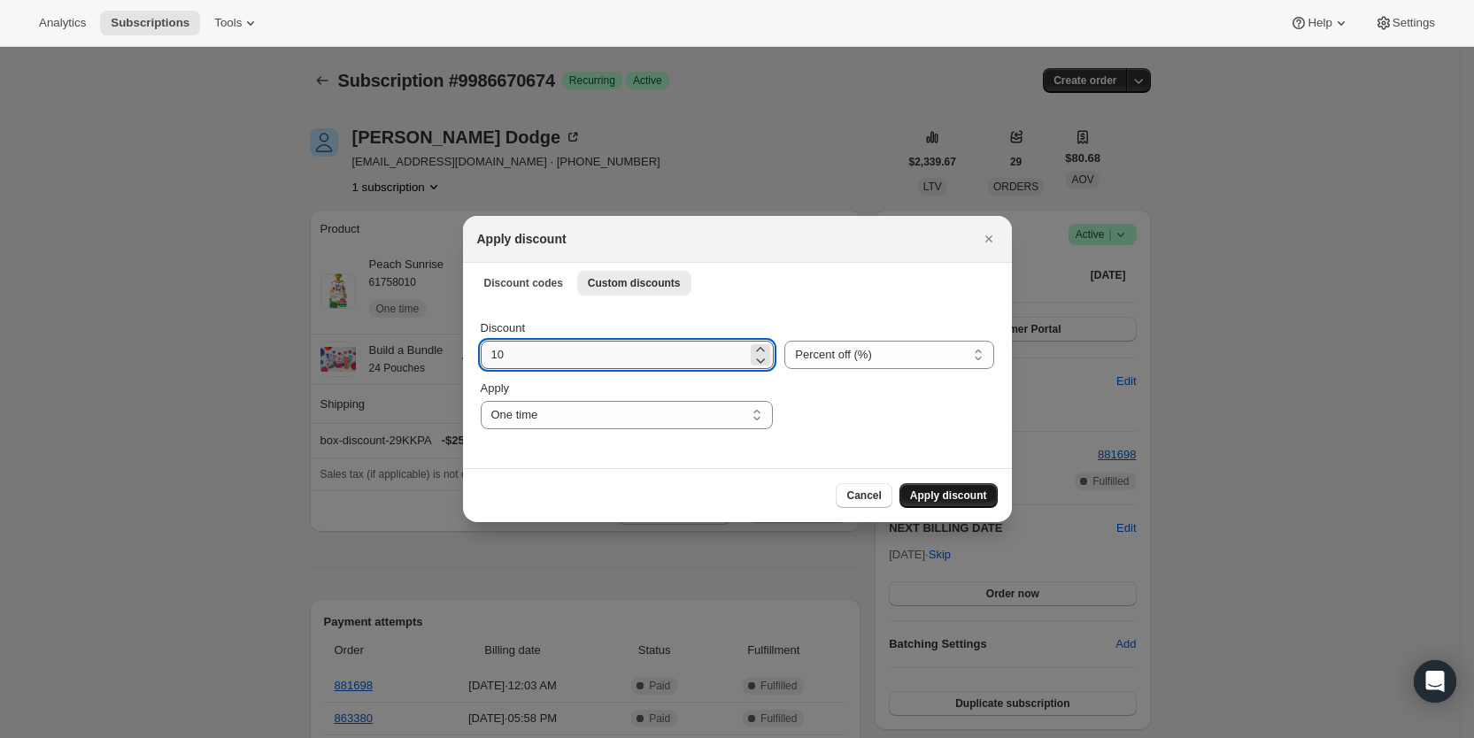
drag, startPoint x: 542, startPoint y: 358, endPoint x: 481, endPoint y: 358, distance: 60.2
click at [481, 358] on input "10" at bounding box center [614, 355] width 267 height 28
type input "25"
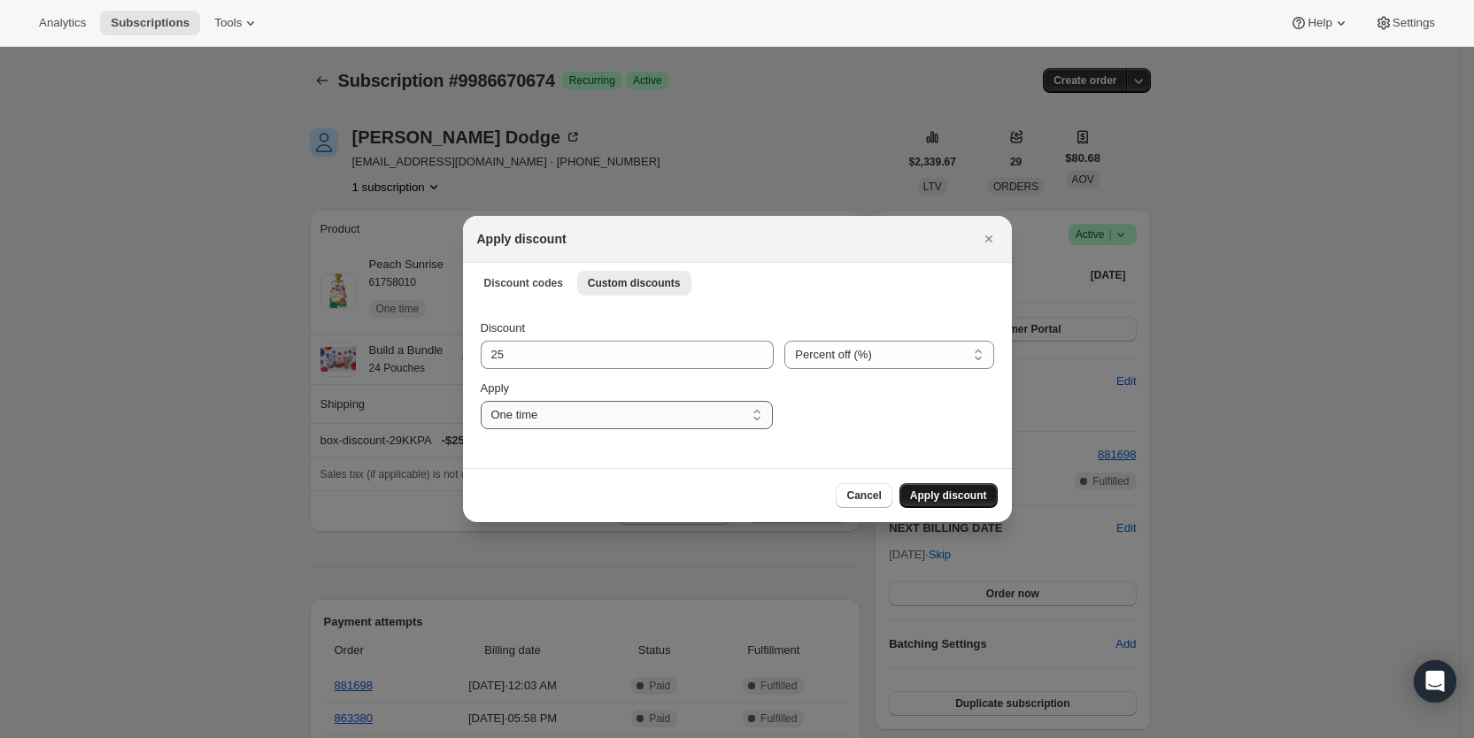
click at [651, 414] on select "One time Specify instances... Indefinitely" at bounding box center [627, 415] width 292 height 28
select select "specific"
click at [481, 401] on select "One time Specify instances... Indefinitely" at bounding box center [627, 415] width 292 height 28
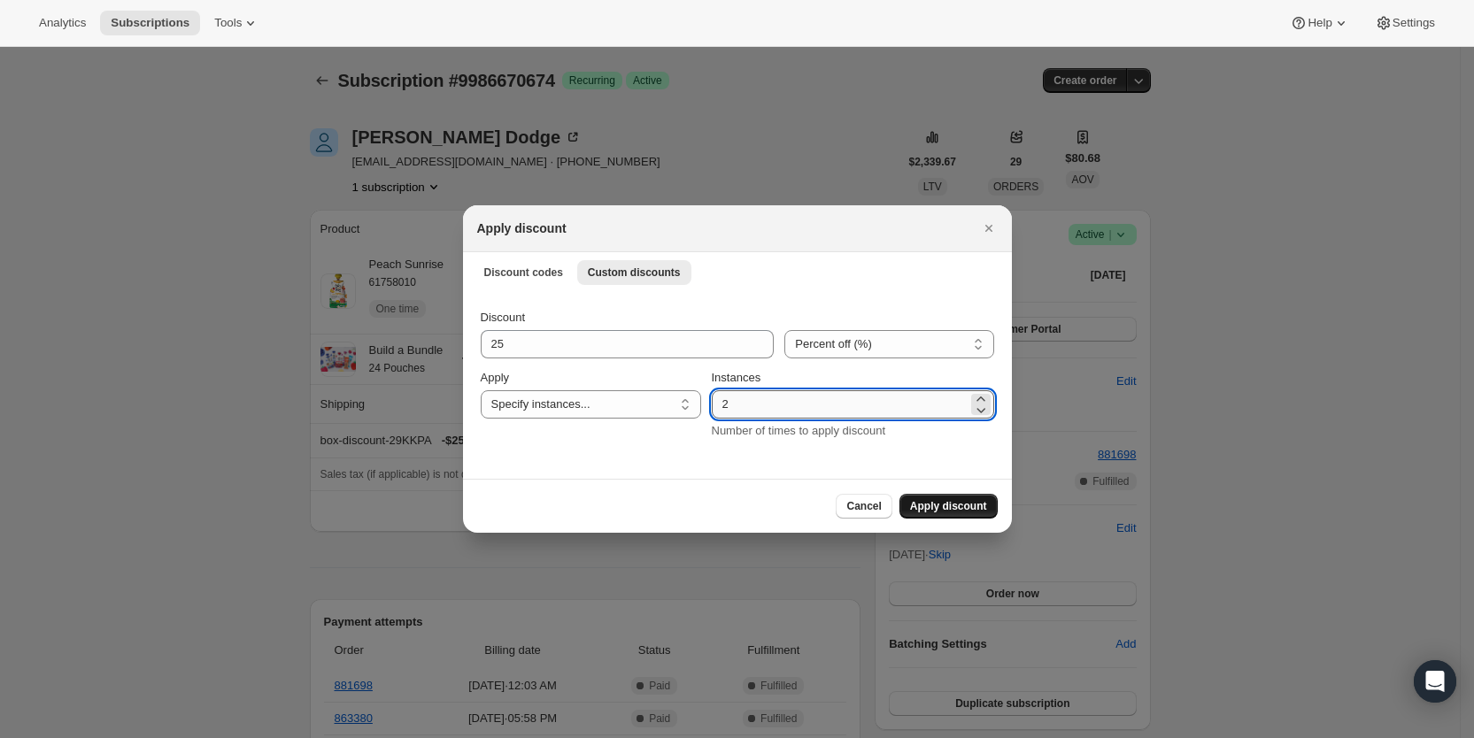
drag, startPoint x: 723, startPoint y: 410, endPoint x: 735, endPoint y: 408, distance: 11.6
click at [735, 408] on input "2" at bounding box center [840, 404] width 256 height 28
type input "3"
drag, startPoint x: 952, startPoint y: 501, endPoint x: 769, endPoint y: 431, distance: 196.1
click at [952, 502] on span "Apply discount" at bounding box center [948, 506] width 77 height 14
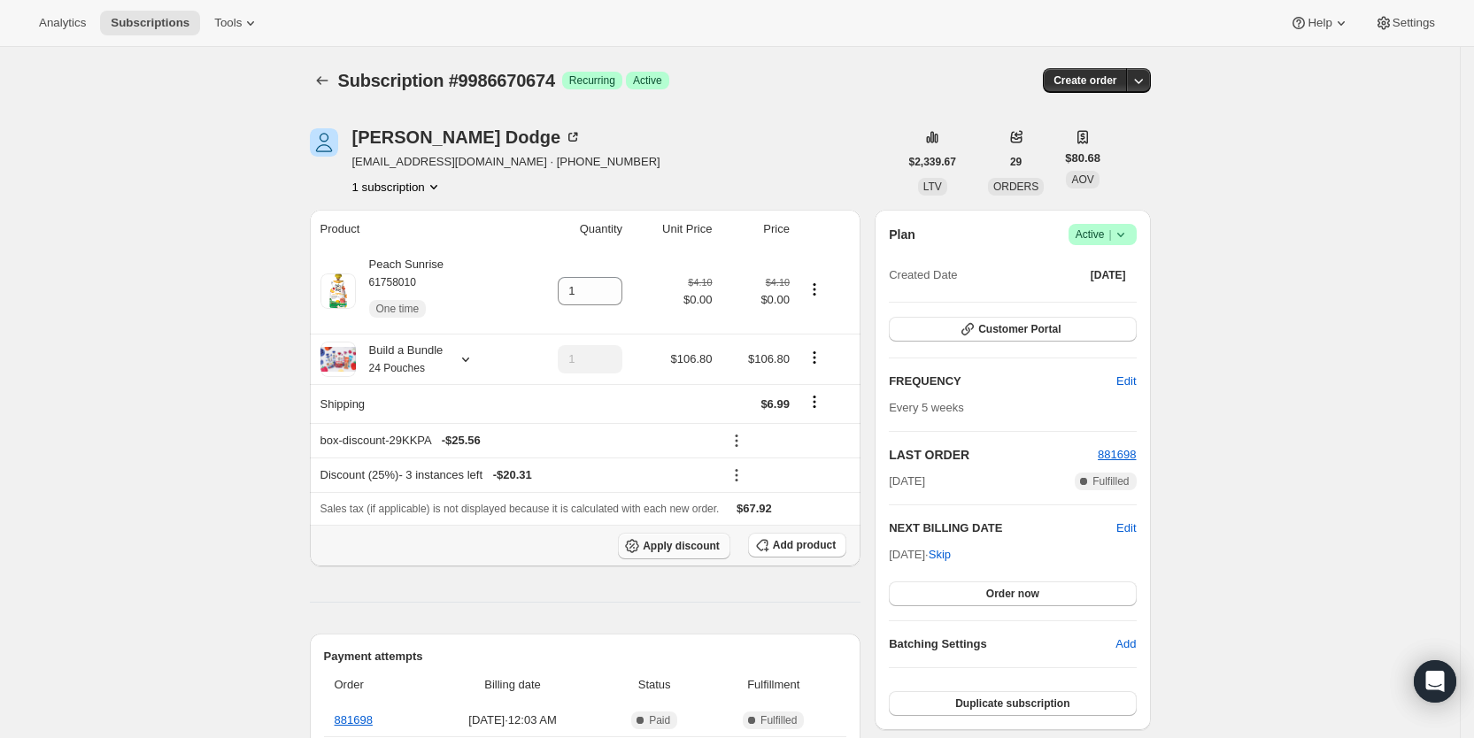
click at [716, 549] on span "Apply discount" at bounding box center [681, 546] width 77 height 14
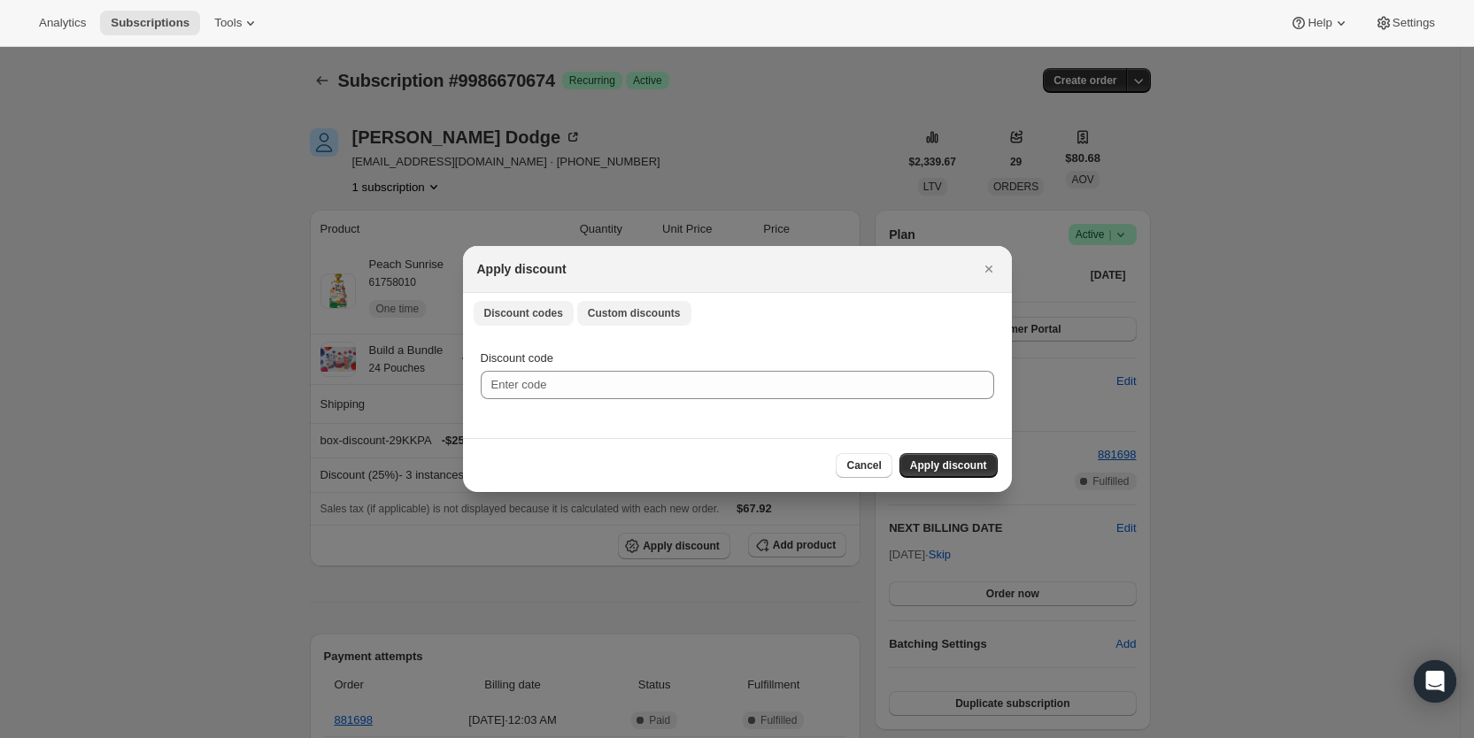
click at [646, 311] on span "Custom discounts" at bounding box center [634, 313] width 93 height 14
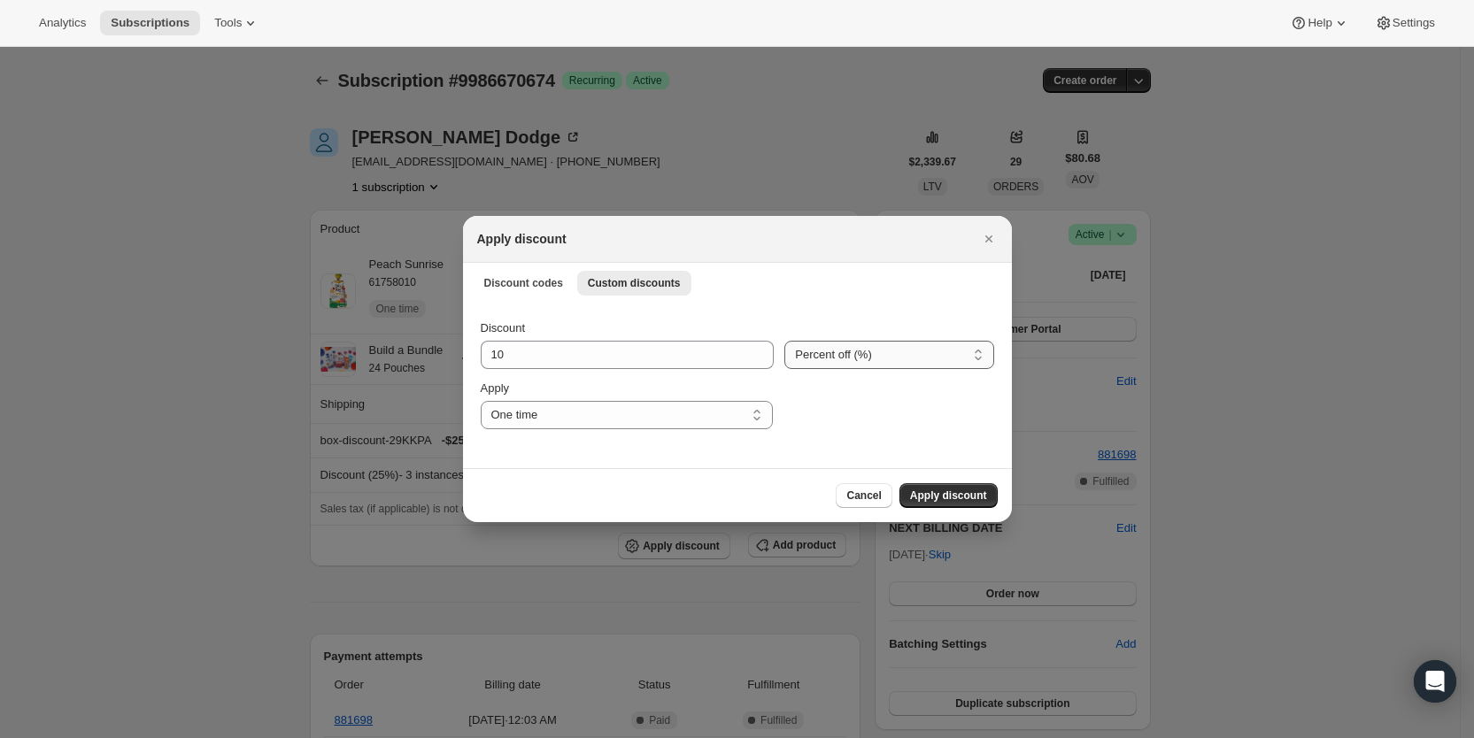
click at [813, 366] on select "Percent off (%) Amount off ($)" at bounding box center [888, 355] width 209 height 28
select select "fixed"
click at [784, 341] on select "Percent off (%) Amount off ($)" at bounding box center [888, 355] width 209 height 28
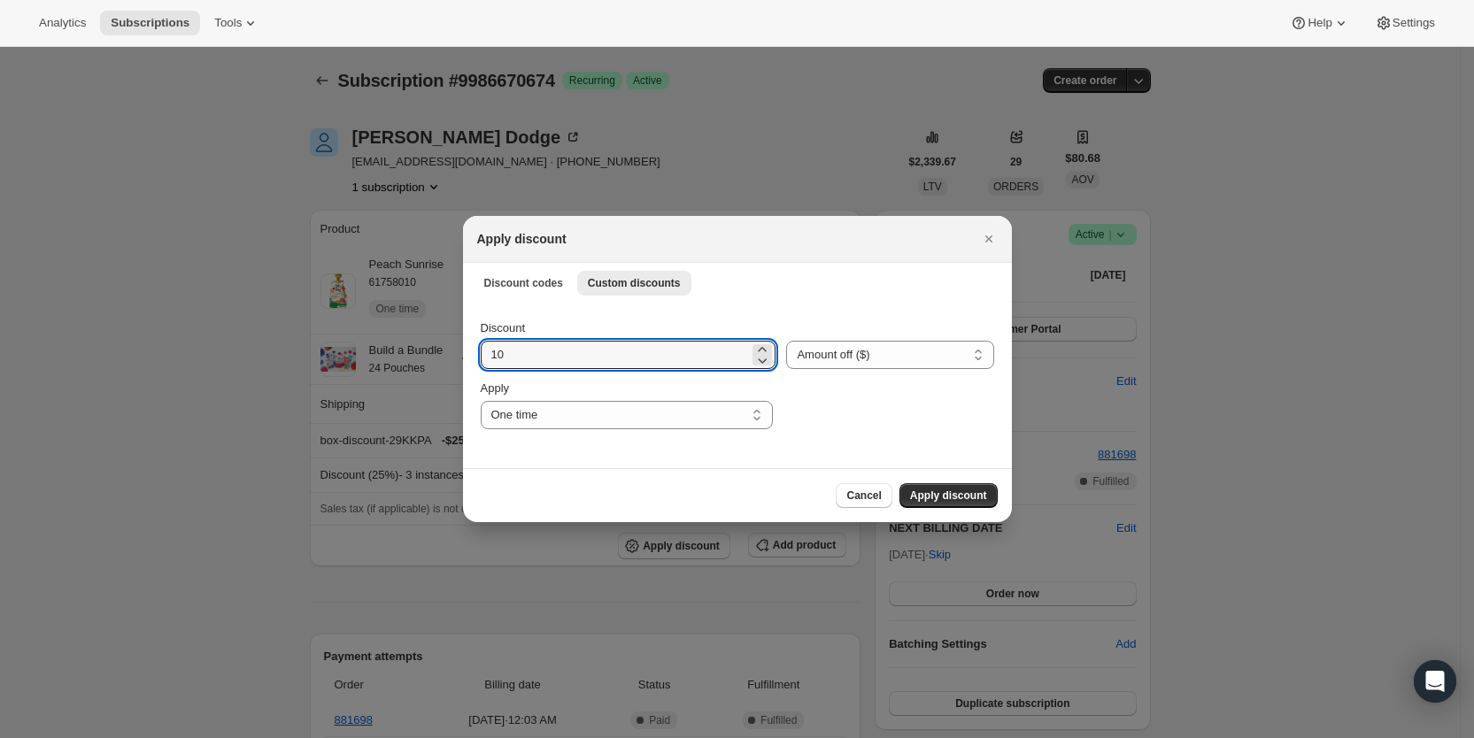
drag, startPoint x: 513, startPoint y: 358, endPoint x: 473, endPoint y: 354, distance: 40.1
click at [473, 354] on div "Discount 10 Percent off (%) Amount off ($) Amount off ($) Apply One time Specif…" at bounding box center [737, 385] width 549 height 166
type input "6.99"
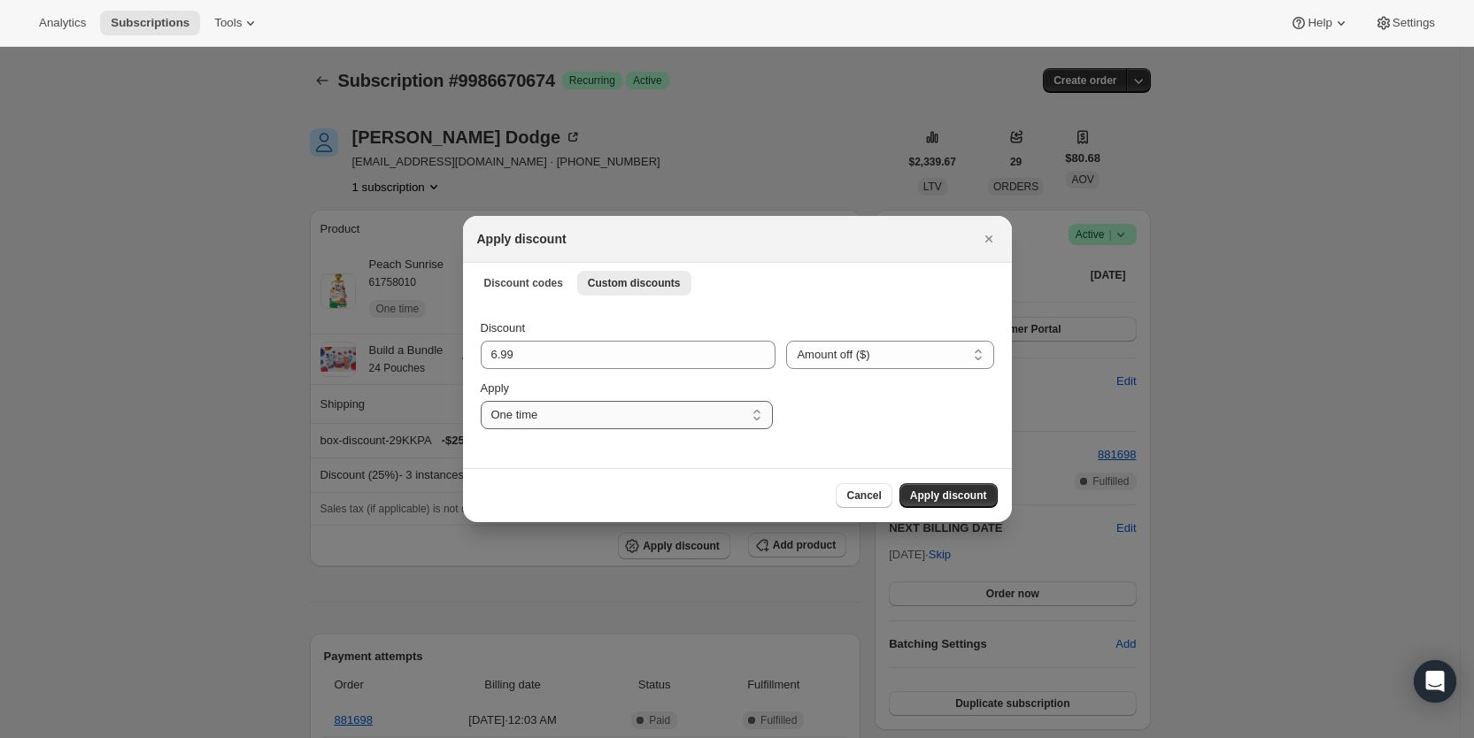
click at [510, 415] on select "One time Specify instances... Indefinitely" at bounding box center [627, 415] width 292 height 28
select select "specific"
click at [481, 401] on select "One time Specify instances... Indefinitely" at bounding box center [627, 415] width 292 height 28
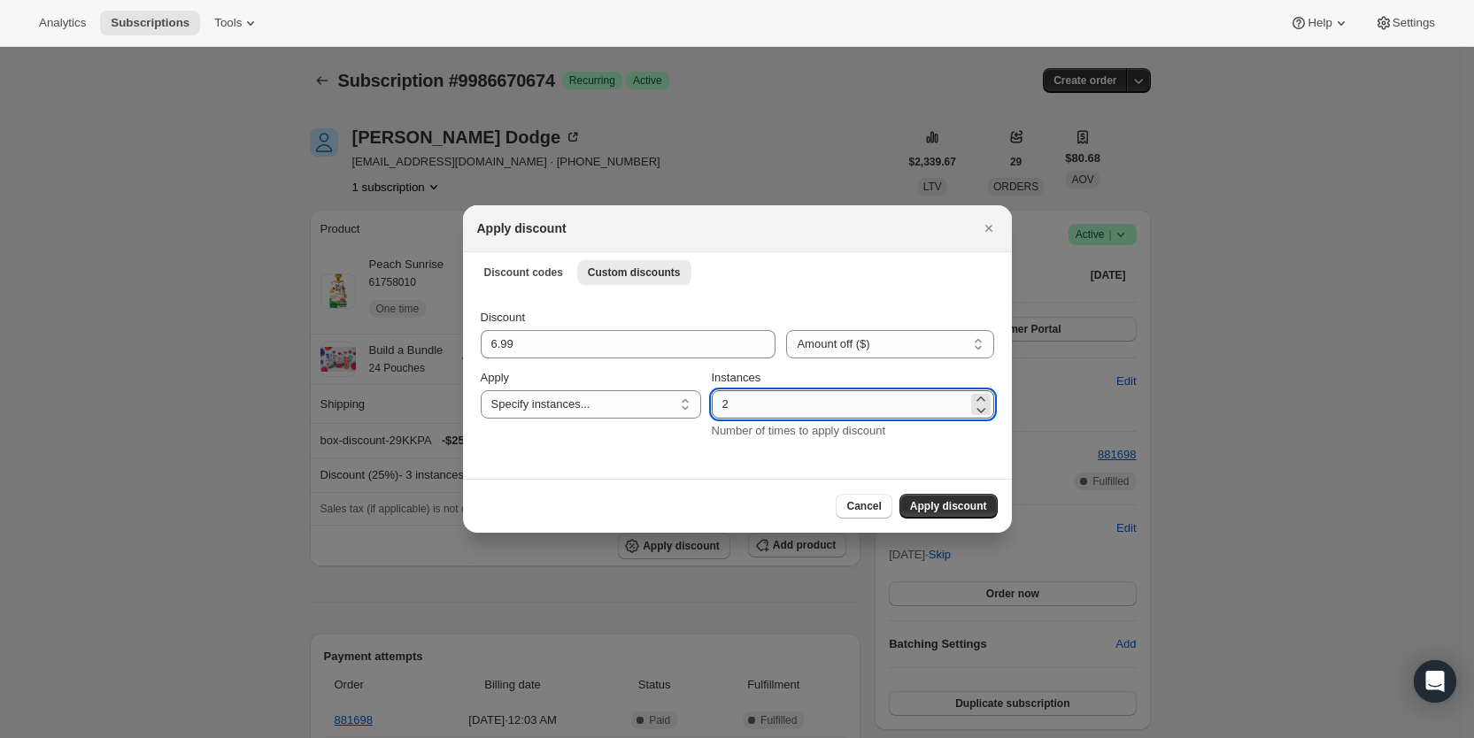
drag, startPoint x: 728, startPoint y: 409, endPoint x: 740, endPoint y: 407, distance: 11.6
click at [740, 407] on input "2" at bounding box center [840, 404] width 256 height 28
type input "3"
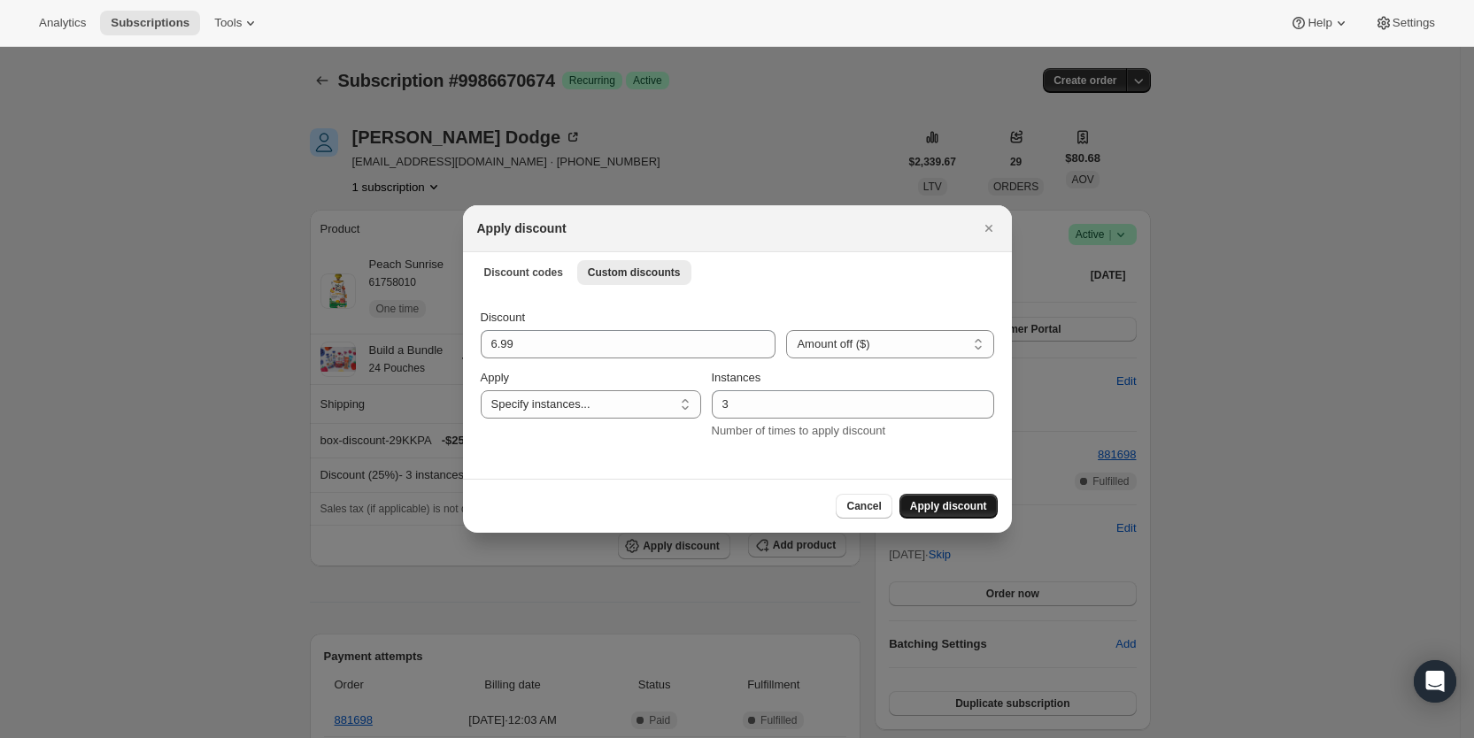
click at [969, 507] on span "Apply discount" at bounding box center [948, 506] width 77 height 14
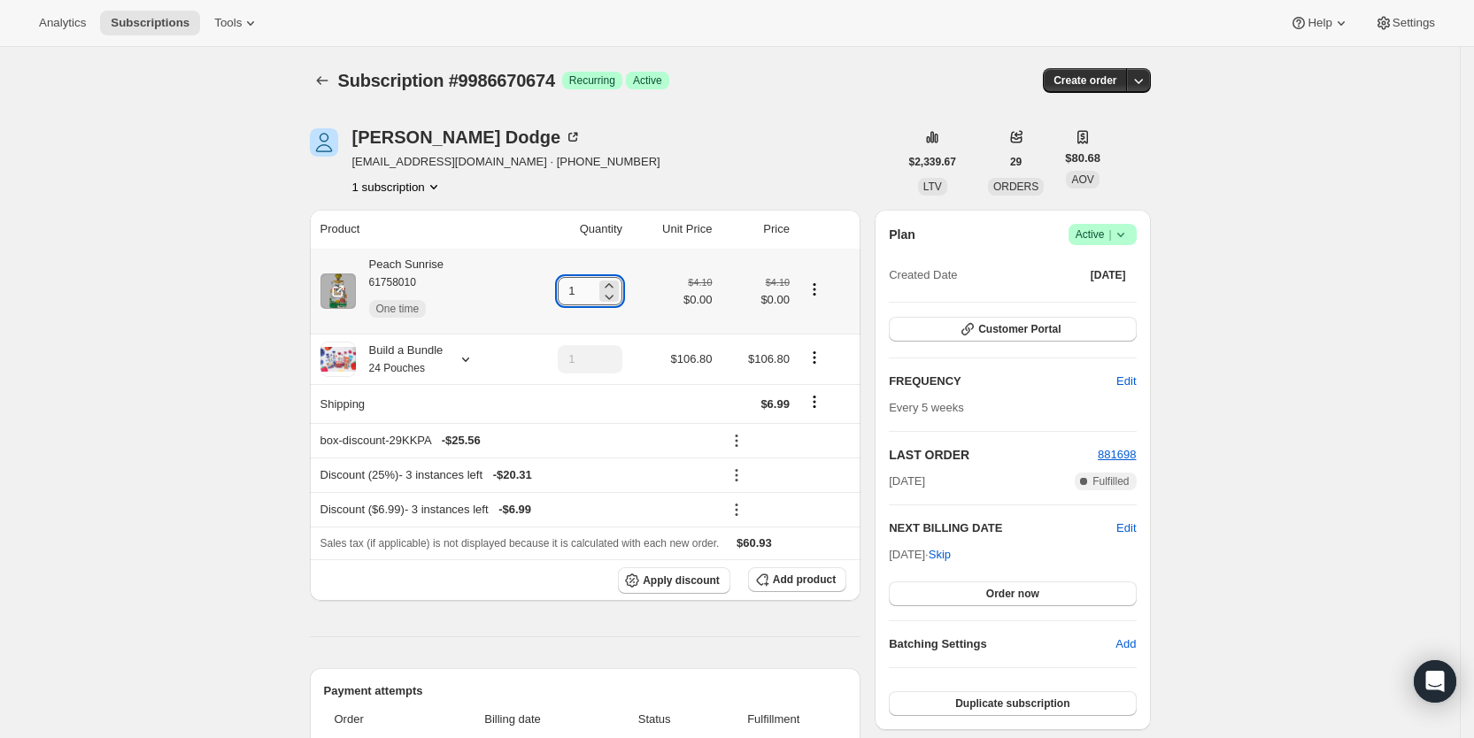
drag, startPoint x: 568, startPoint y: 284, endPoint x: 582, endPoint y: 285, distance: 14.2
click at [582, 285] on input "1" at bounding box center [577, 291] width 38 height 28
type input "3"
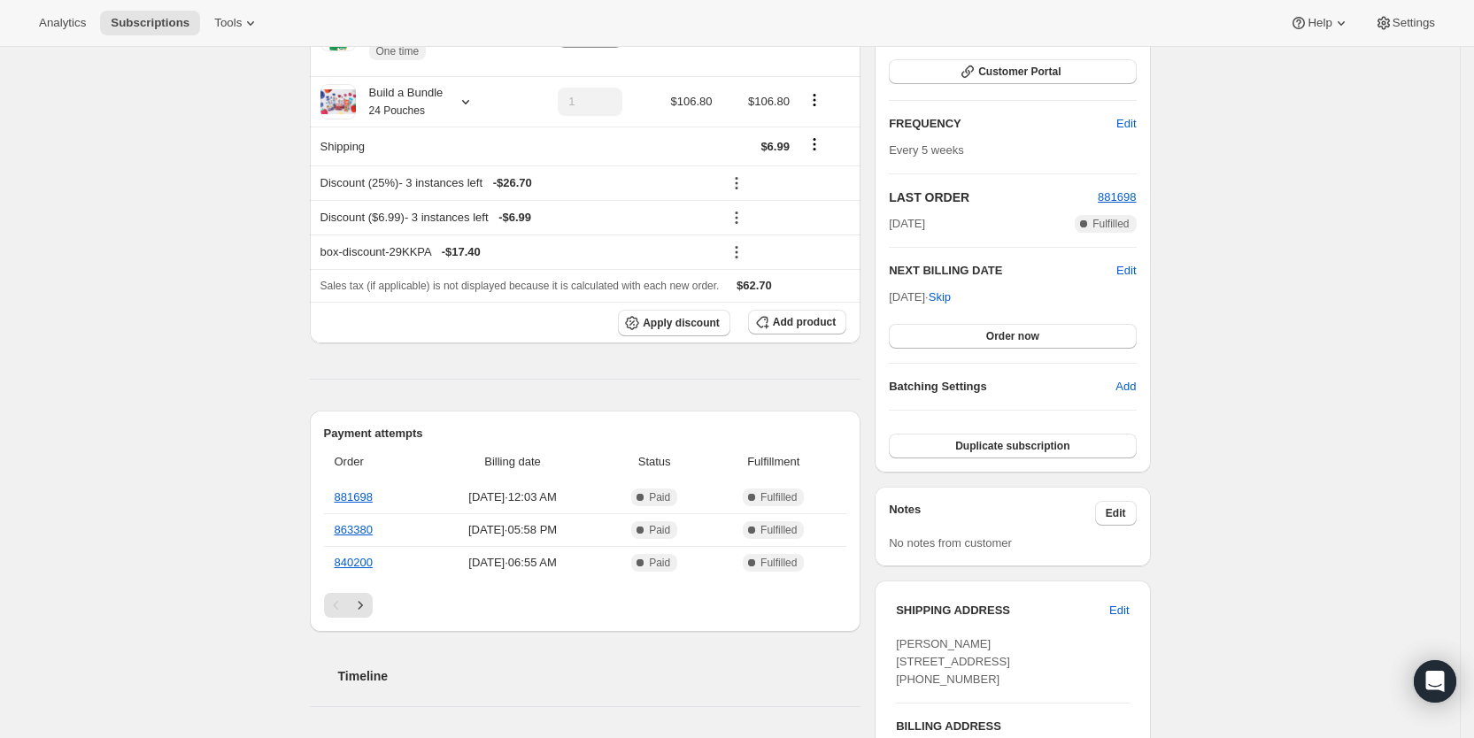
scroll to position [408, 0]
